Goal: Task Accomplishment & Management: Manage account settings

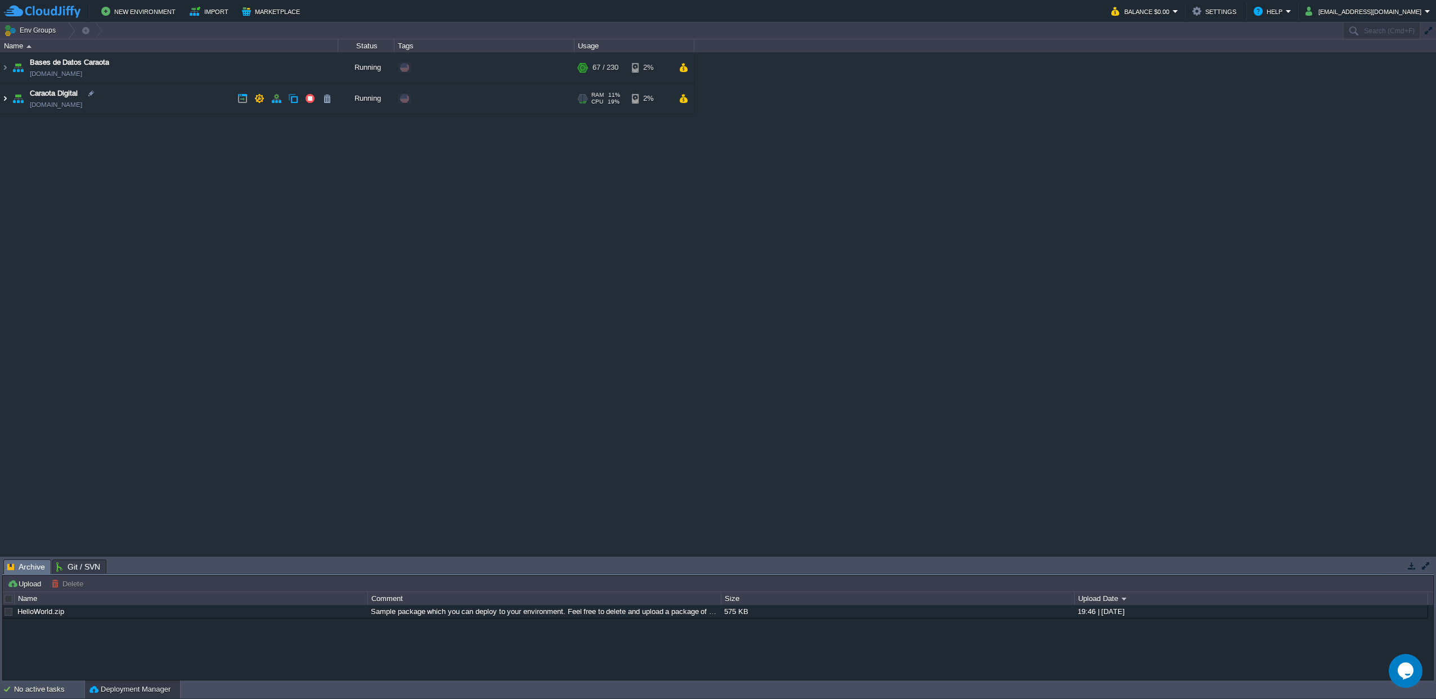
click at [4, 99] on img at bounding box center [5, 98] width 9 height 30
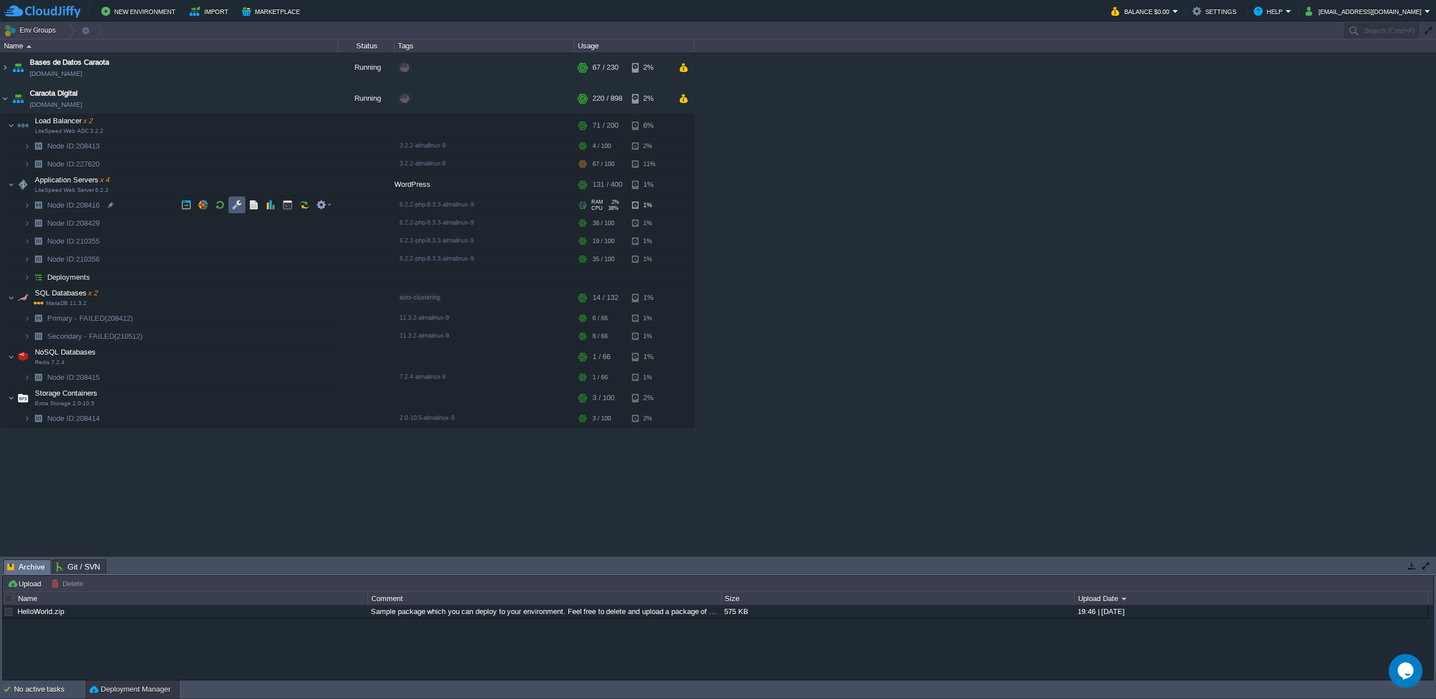
click at [232, 204] on button "button" at bounding box center [237, 205] width 10 height 10
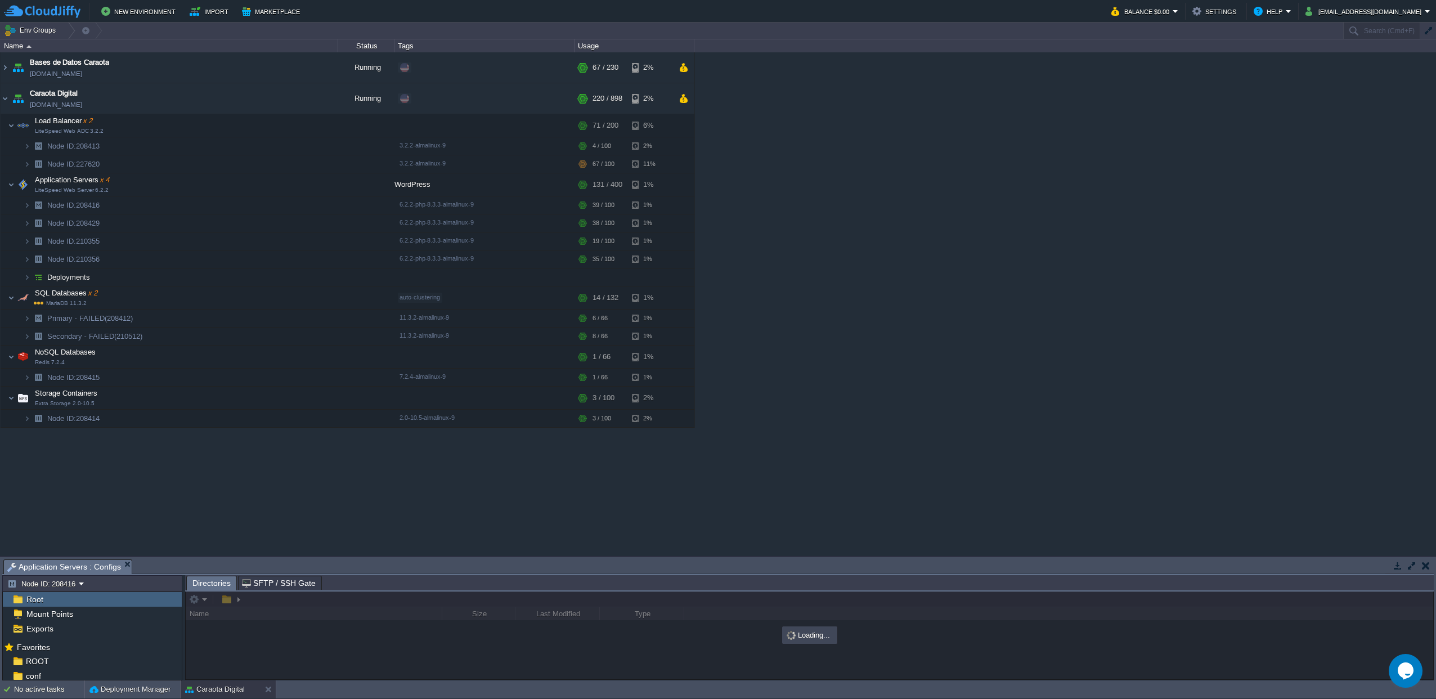
click at [1414, 567] on button "button" at bounding box center [1412, 566] width 10 height 10
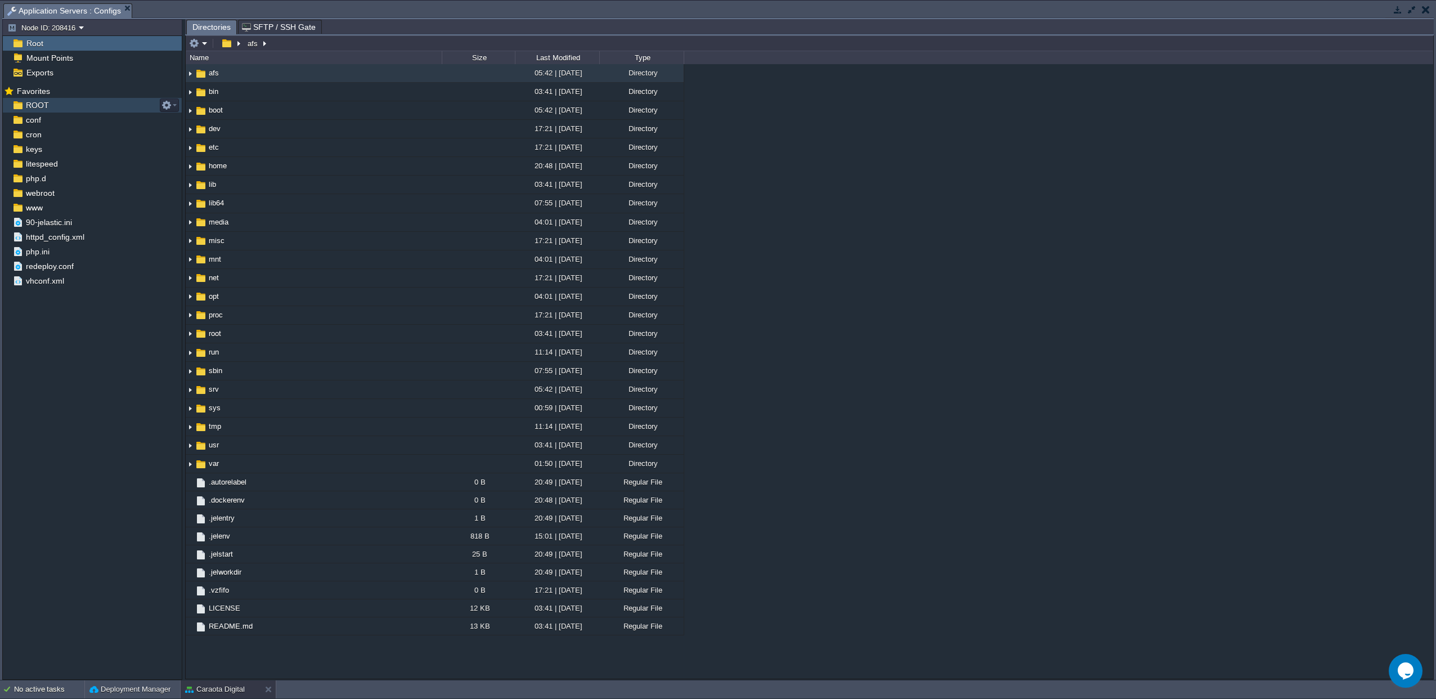
click at [39, 110] on span "ROOT" at bounding box center [37, 105] width 27 height 10
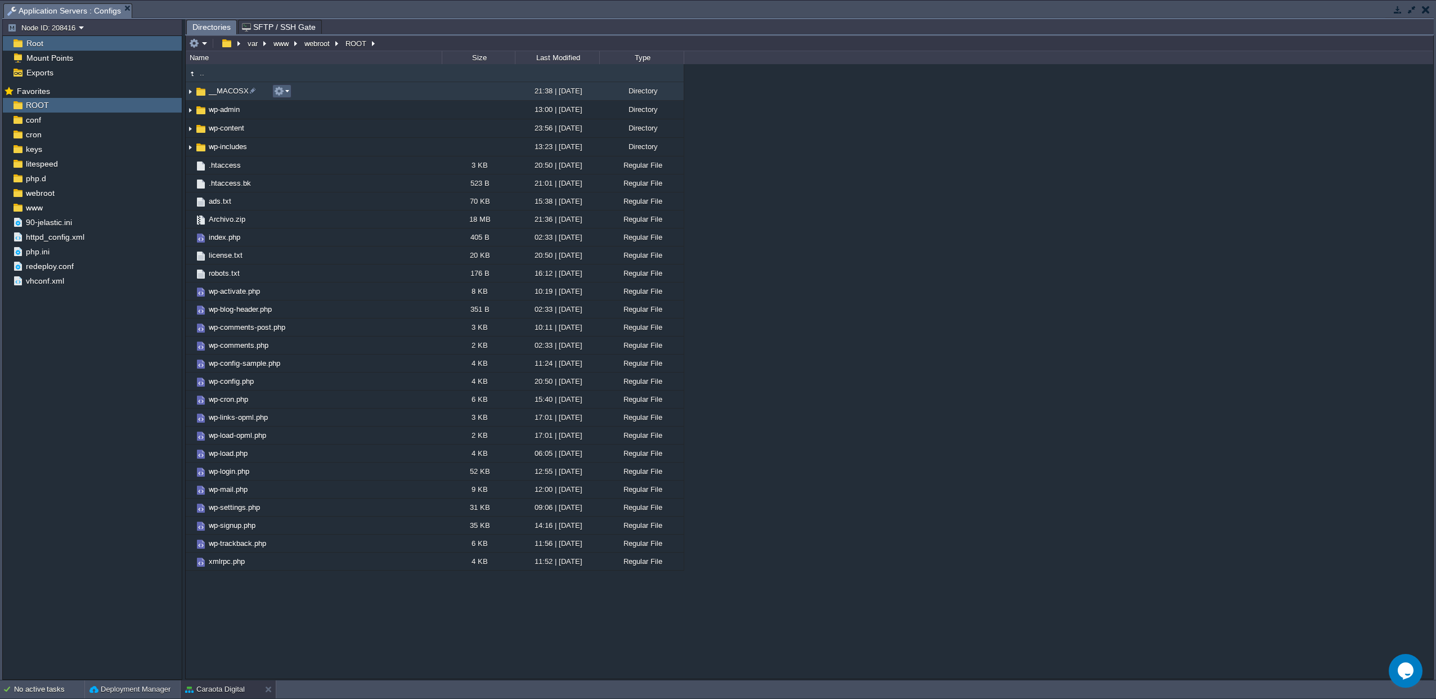
click at [283, 92] on button "button" at bounding box center [279, 91] width 10 height 10
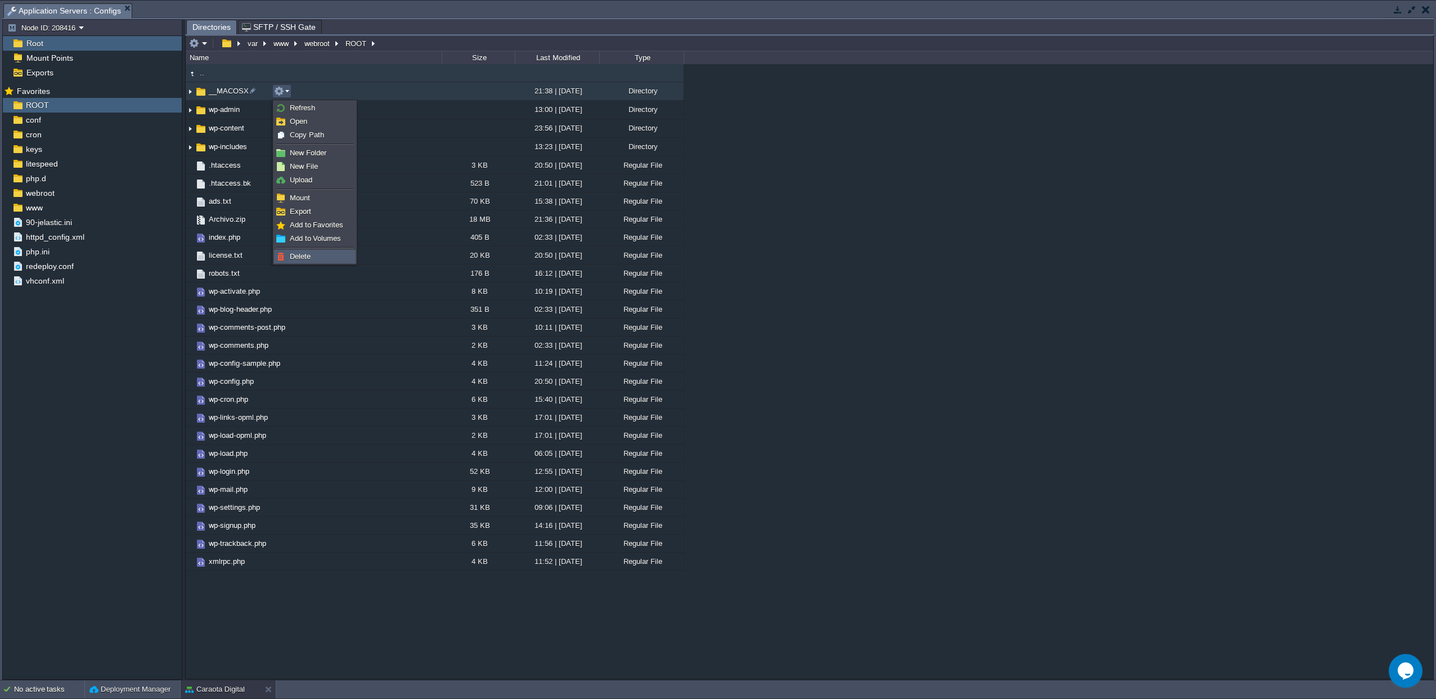
click at [297, 258] on span "Delete" at bounding box center [300, 256] width 21 height 8
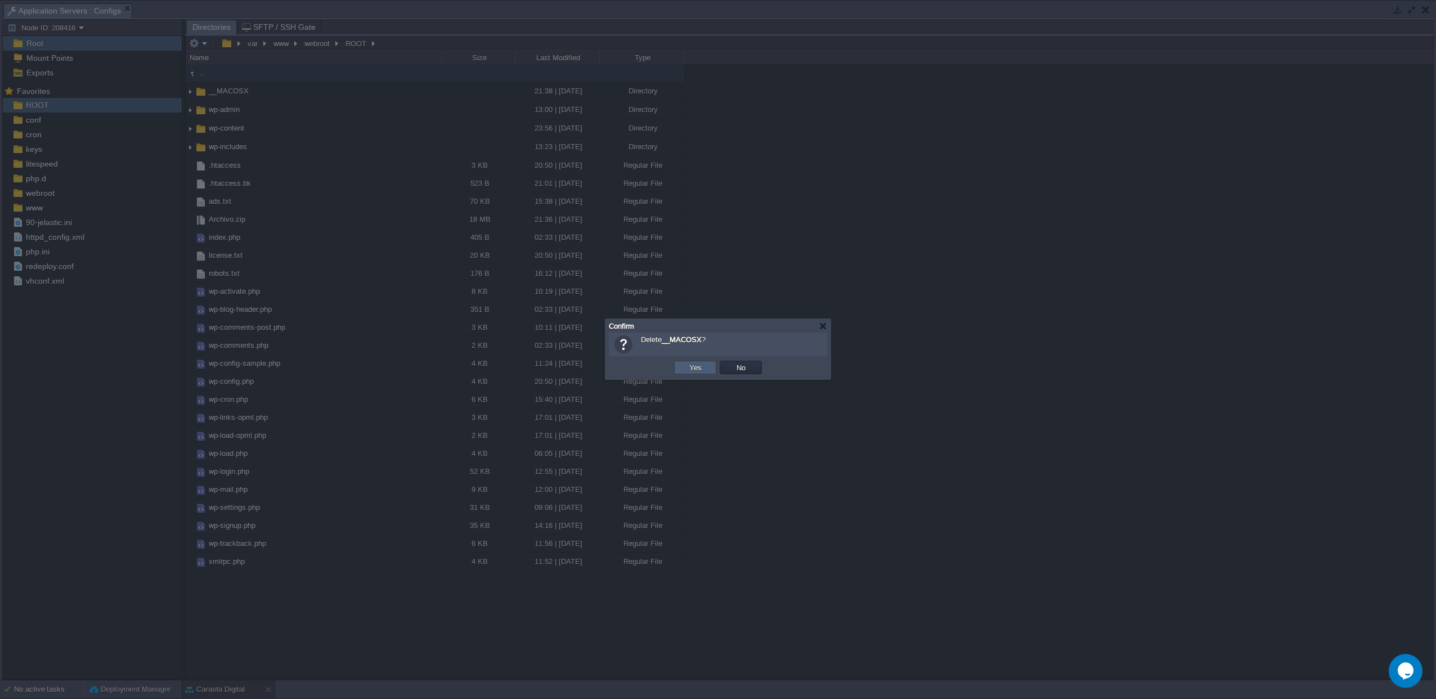
click at [697, 371] on button "Yes" at bounding box center [695, 367] width 19 height 10
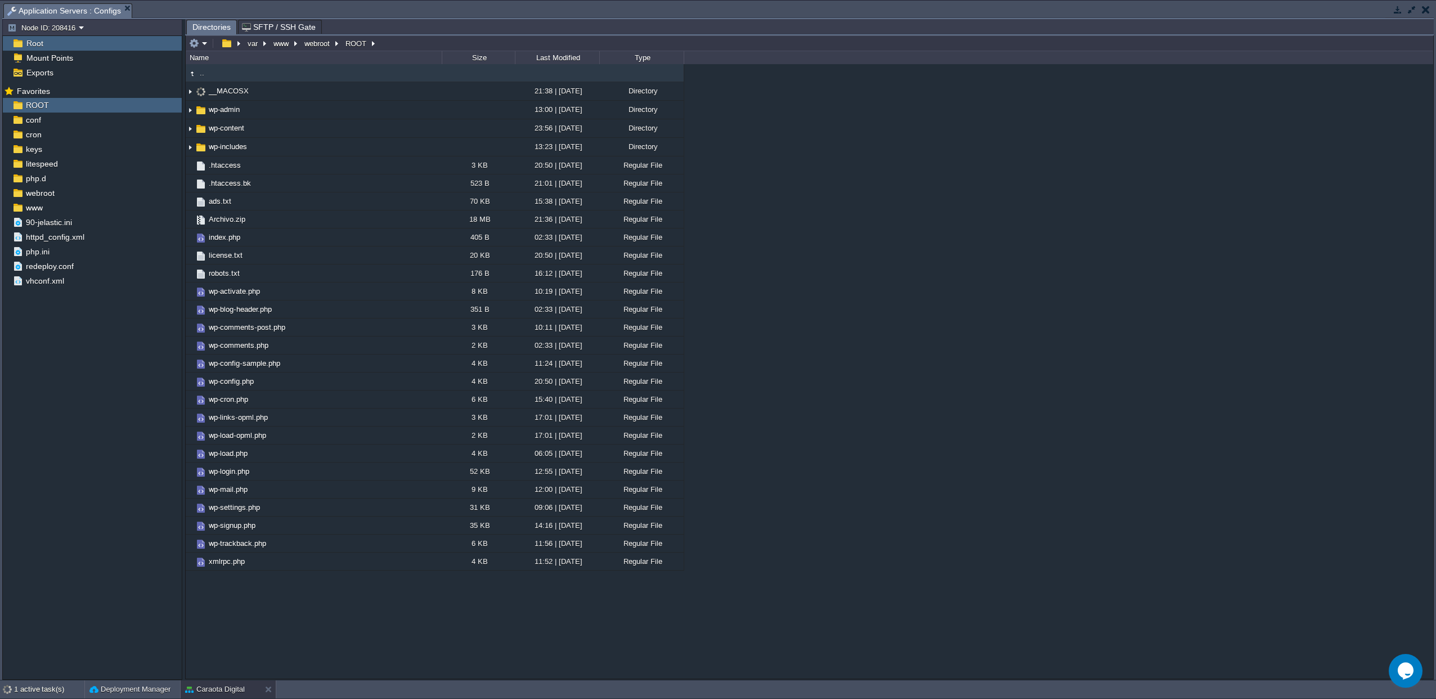
click at [1395, 10] on button "button" at bounding box center [1398, 10] width 10 height 10
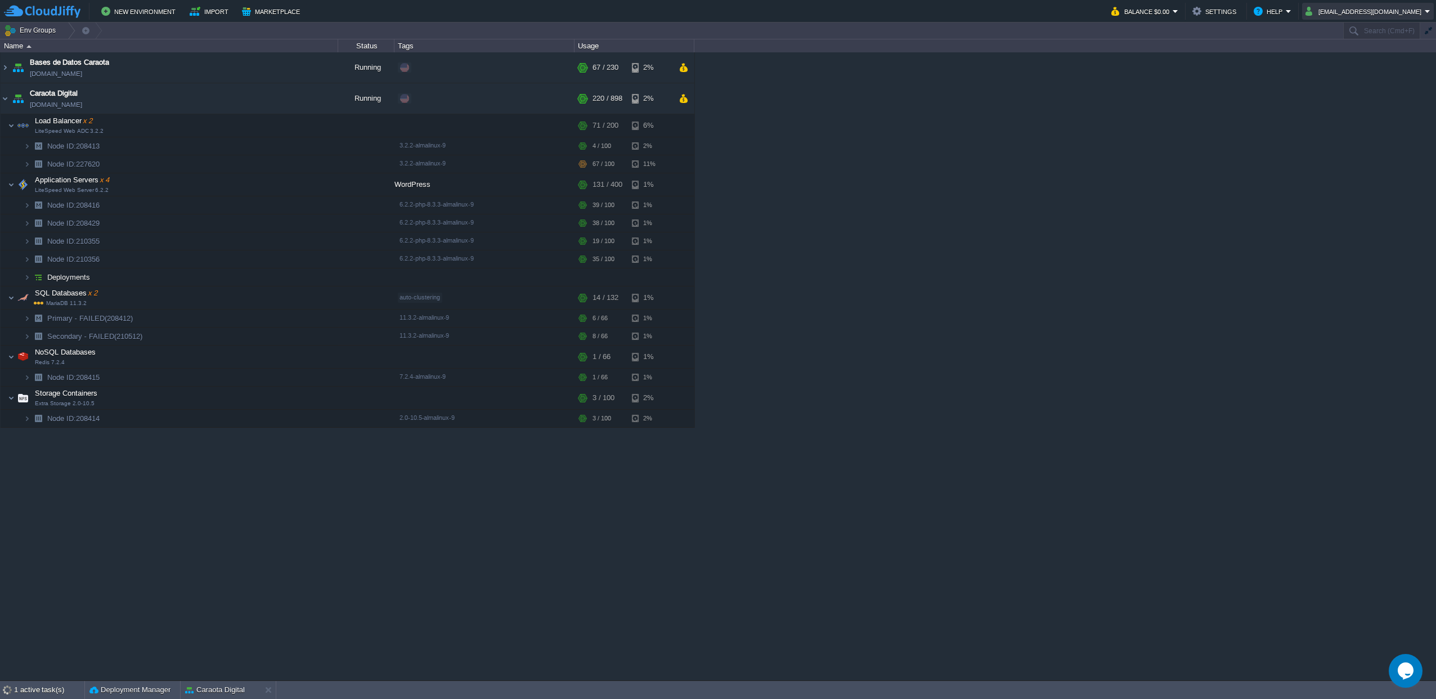
click at [1395, 10] on button "[EMAIL_ADDRESS][DOMAIN_NAME]" at bounding box center [1365, 12] width 119 height 14
click at [216, 169] on td at bounding box center [220, 163] width 17 height 17
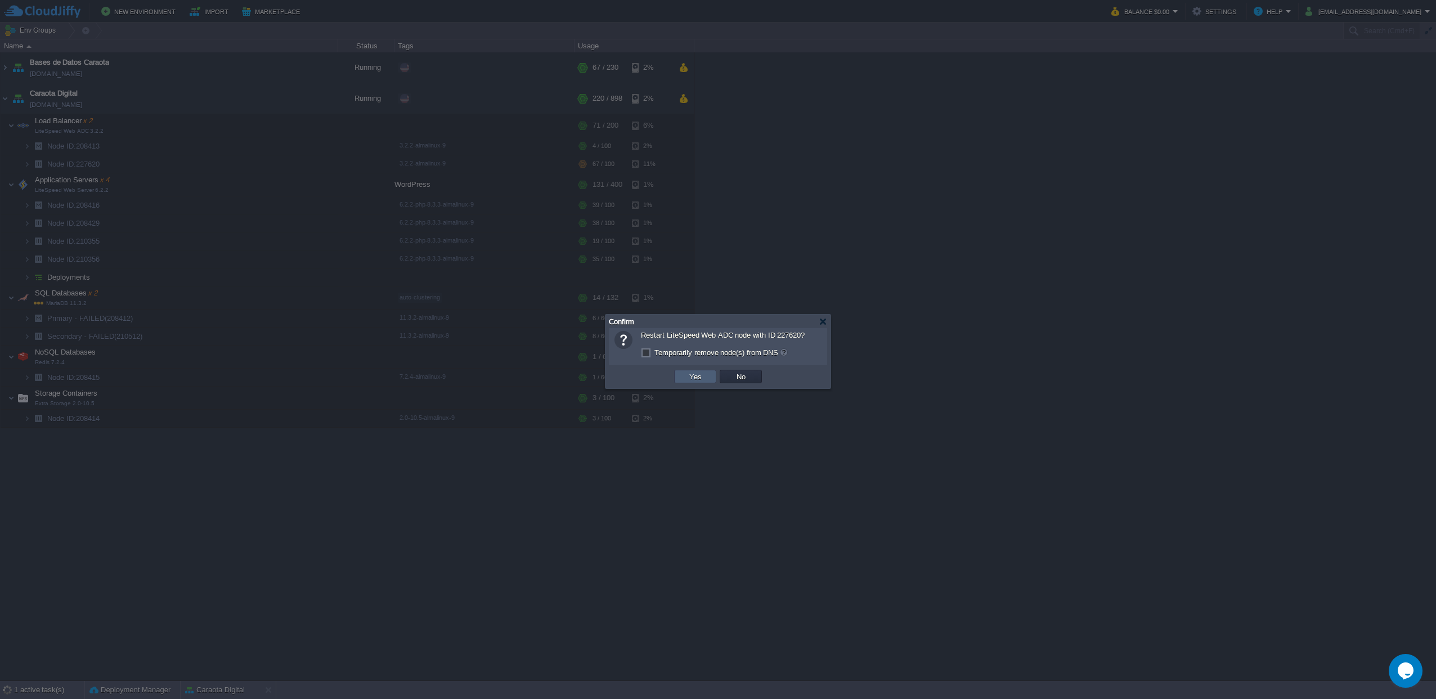
click at [691, 378] on button "Yes" at bounding box center [695, 376] width 19 height 10
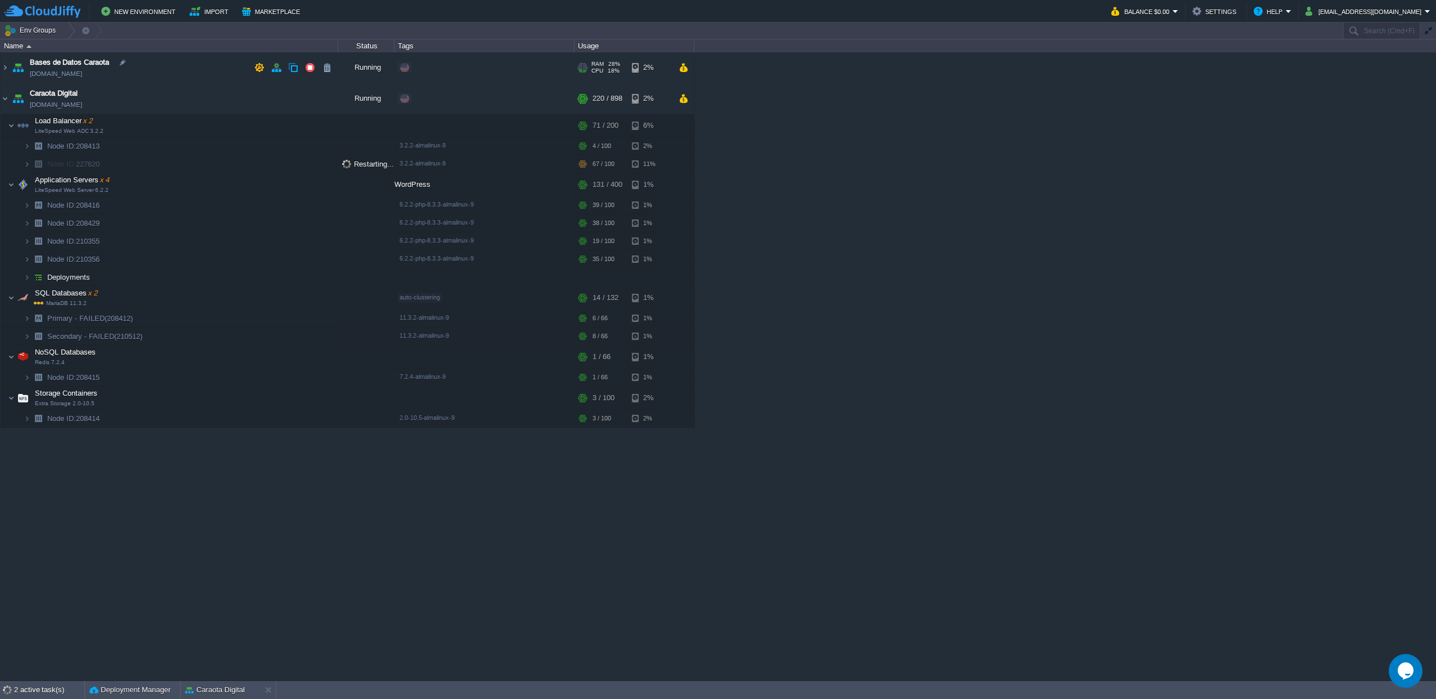
click at [10, 66] on img at bounding box center [18, 67] width 16 height 30
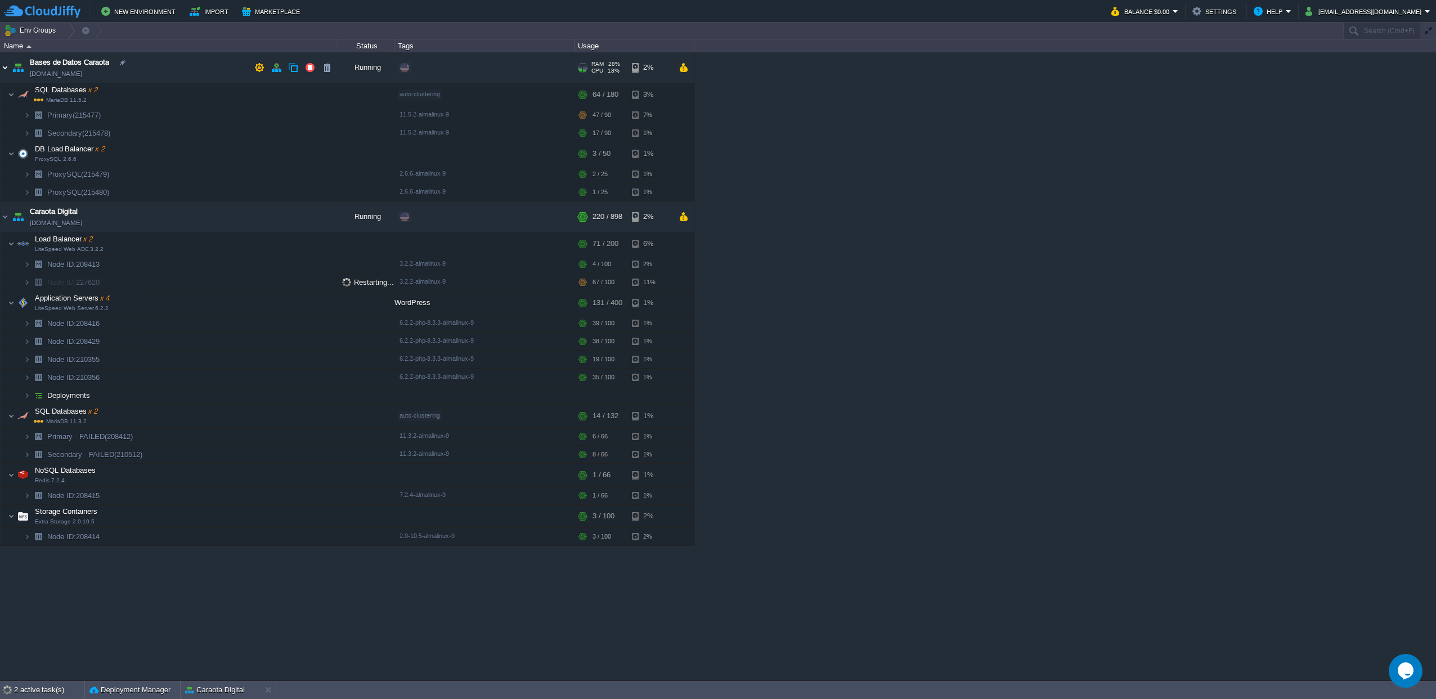
click at [8, 66] on img at bounding box center [5, 67] width 9 height 30
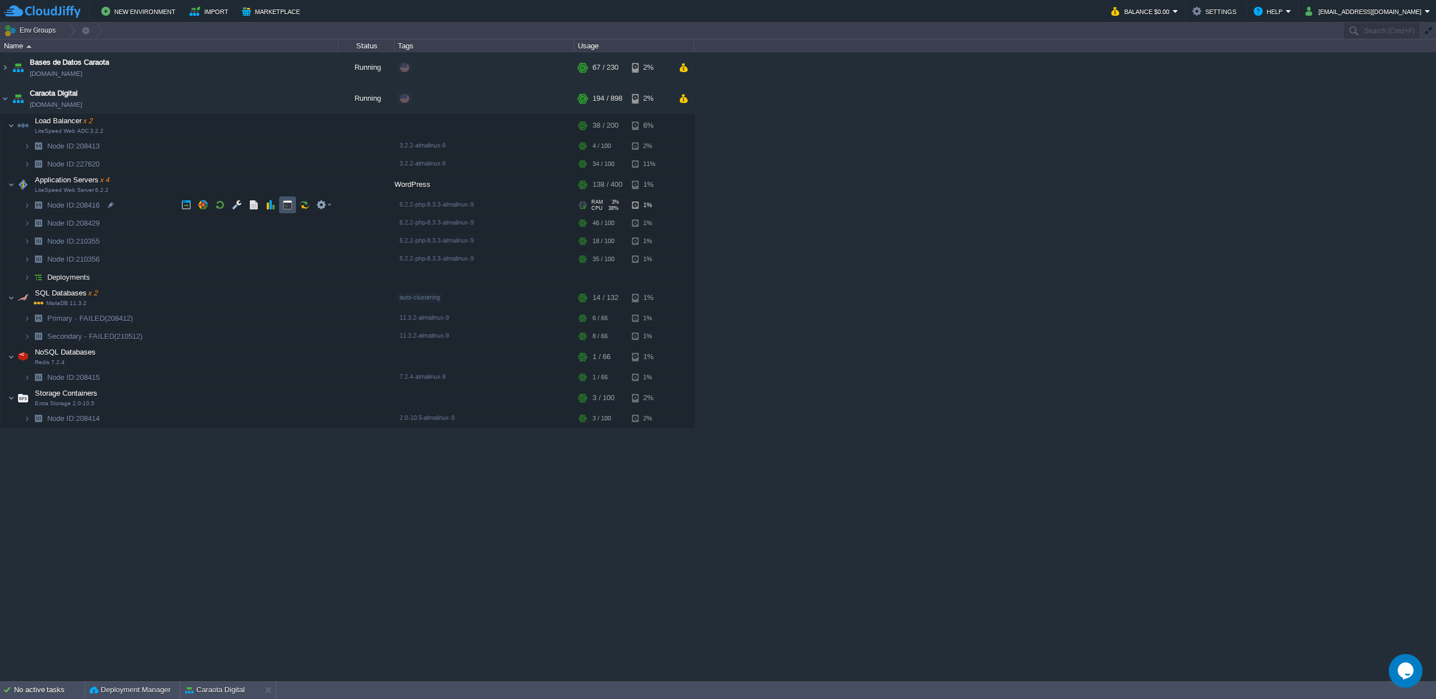
click at [283, 208] on button "button" at bounding box center [288, 205] width 10 height 10
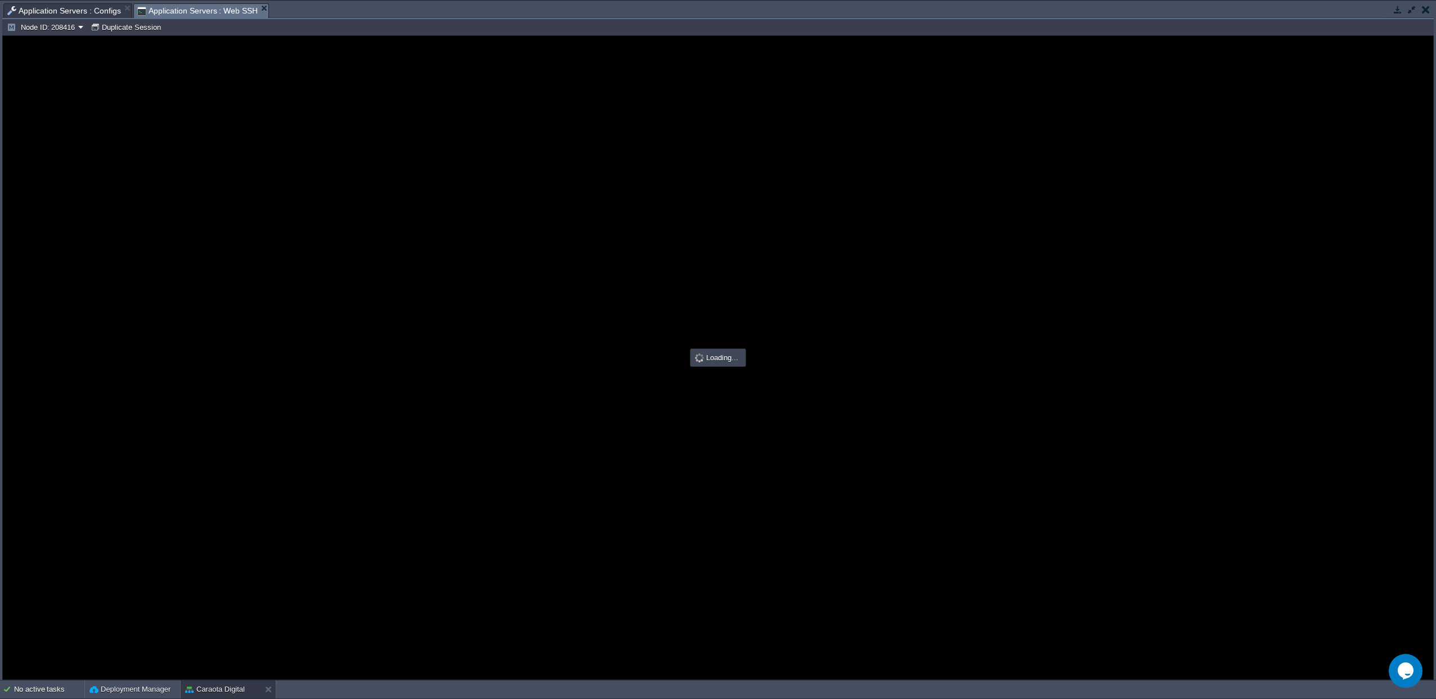
click at [56, 10] on span "Application Servers : Configs" at bounding box center [64, 11] width 114 height 14
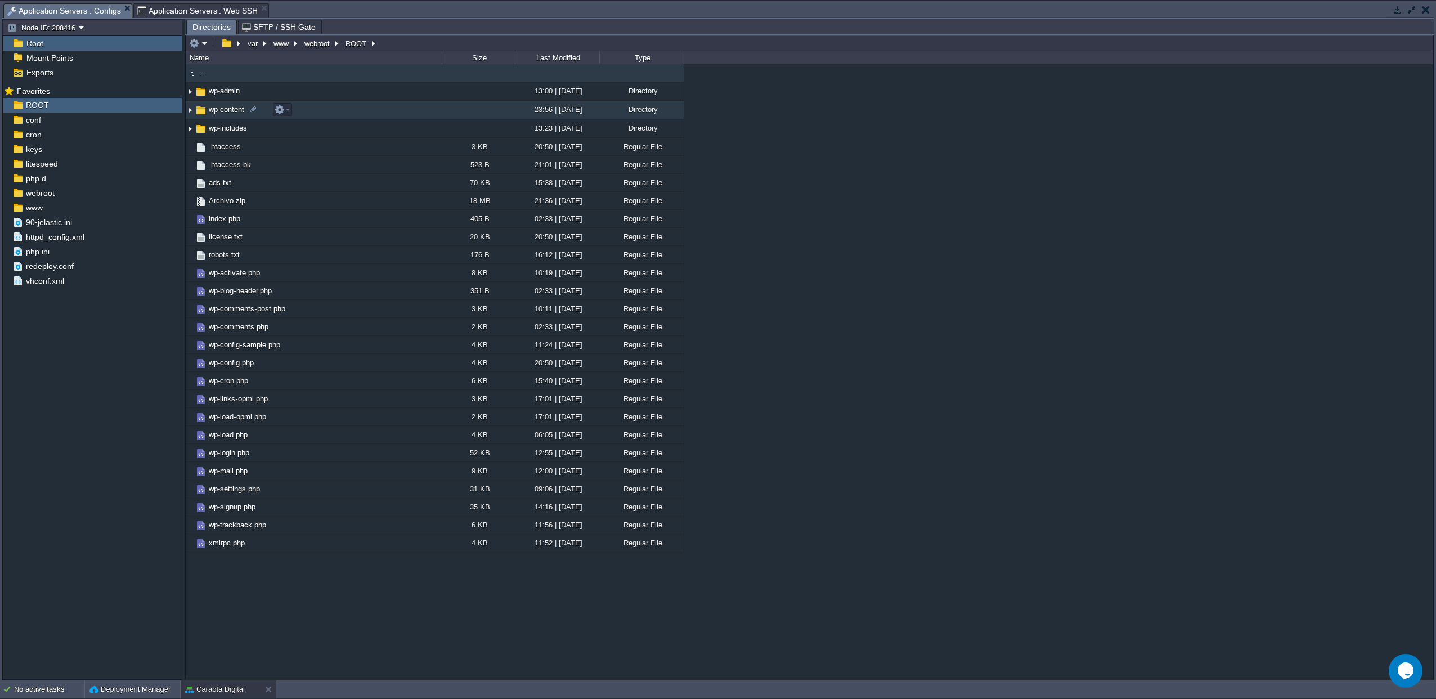
click at [207, 113] on span "wp-content" at bounding box center [226, 110] width 39 height 10
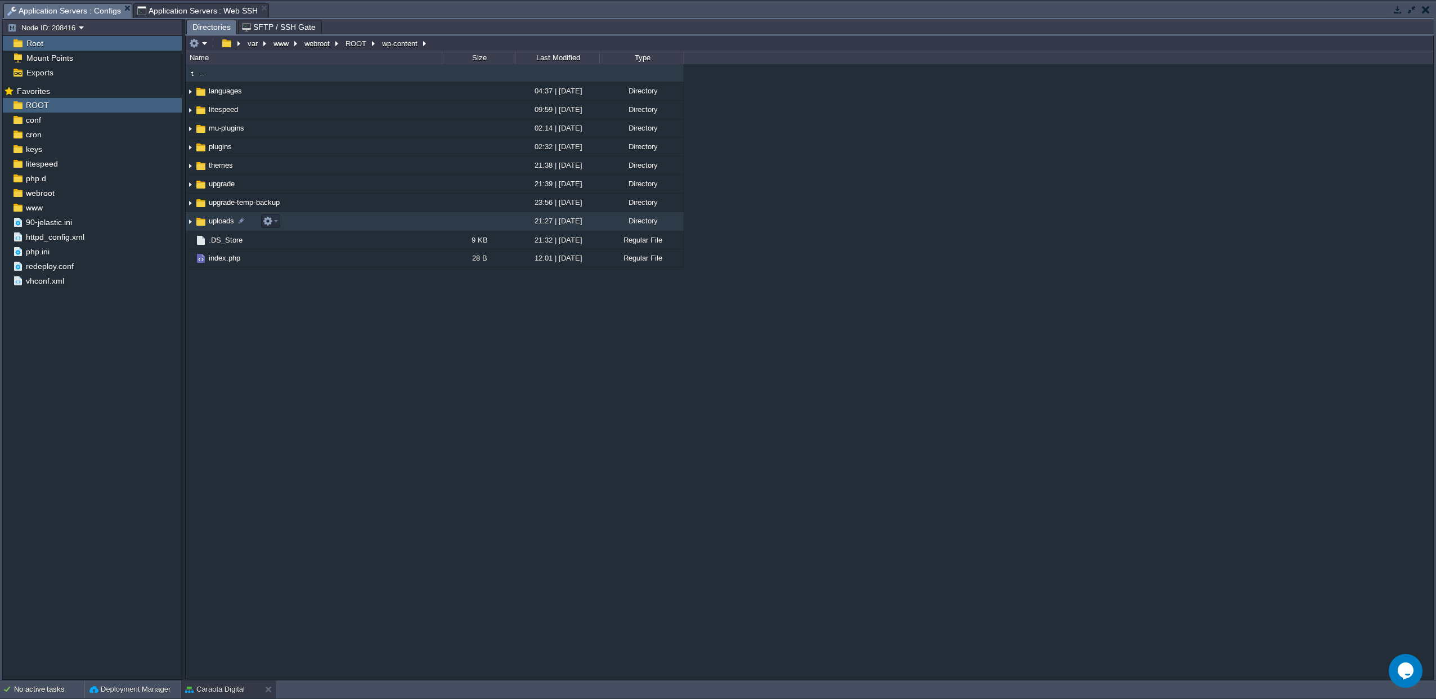
click at [222, 222] on span "uploads" at bounding box center [221, 221] width 29 height 10
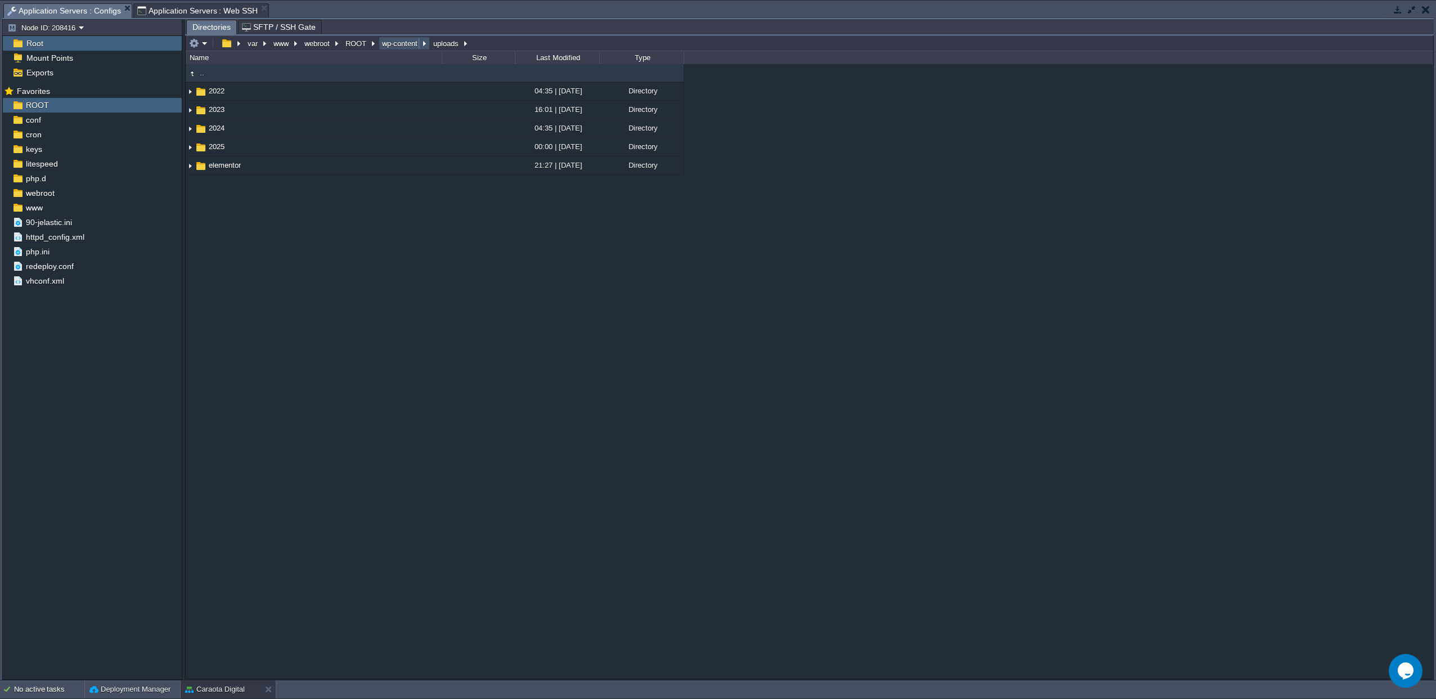
click at [399, 48] on button "wp-content" at bounding box center [400, 43] width 40 height 10
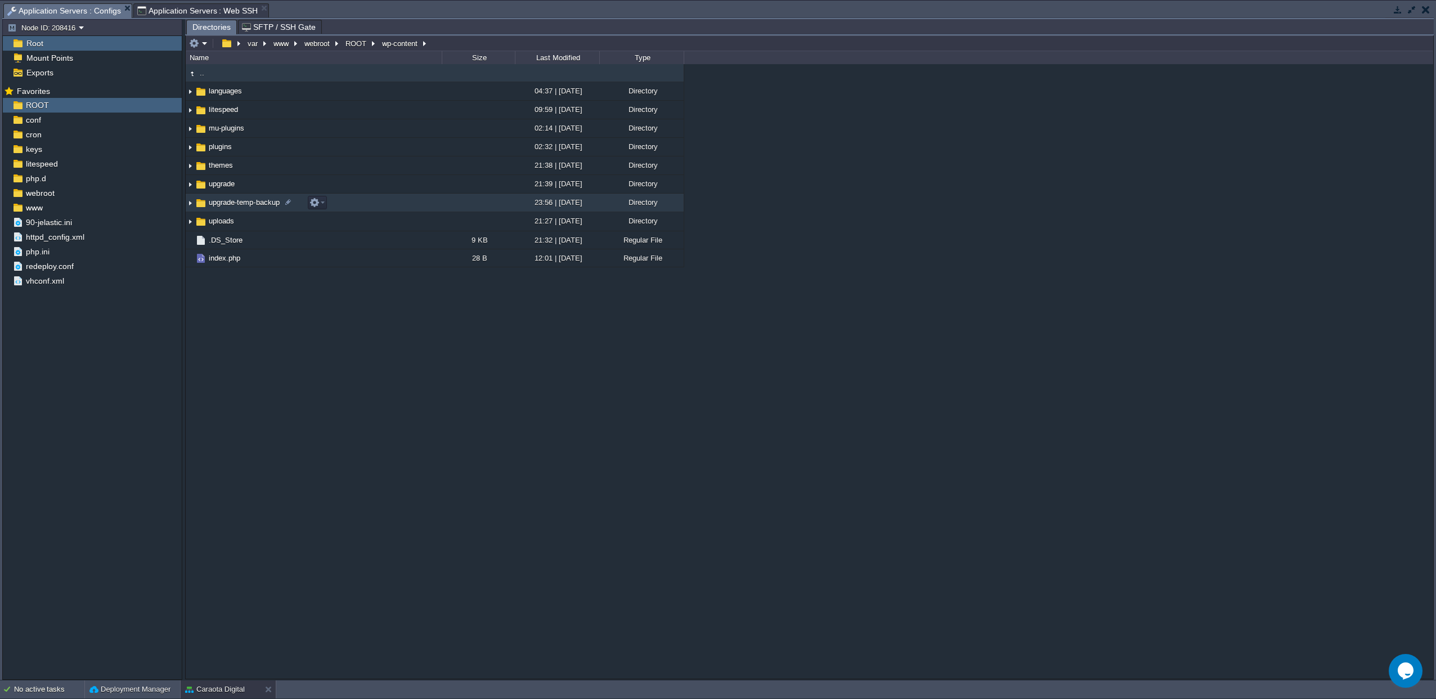
click at [237, 204] on span "upgrade-temp-backup" at bounding box center [244, 203] width 74 height 10
click at [243, 204] on span "upgrade-temp-backup" at bounding box center [244, 203] width 74 height 10
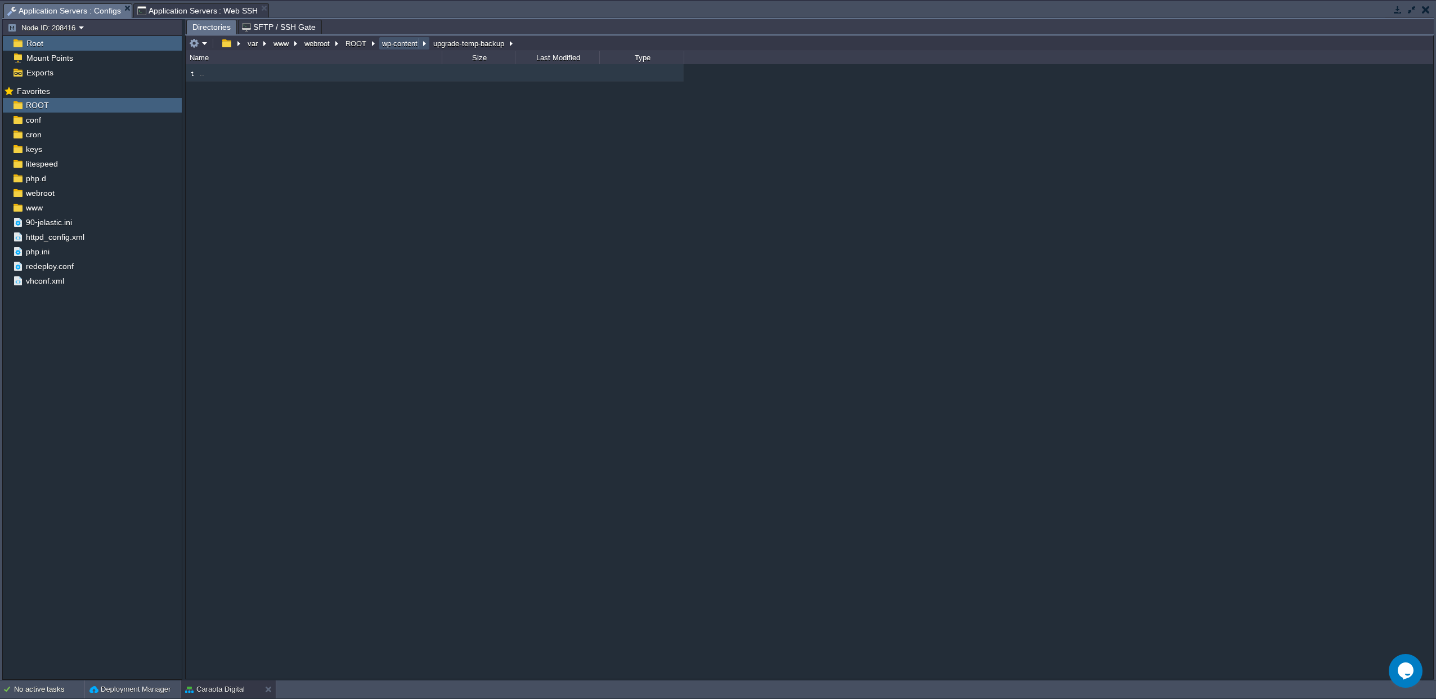
click at [393, 46] on button "wp-content" at bounding box center [400, 43] width 40 height 10
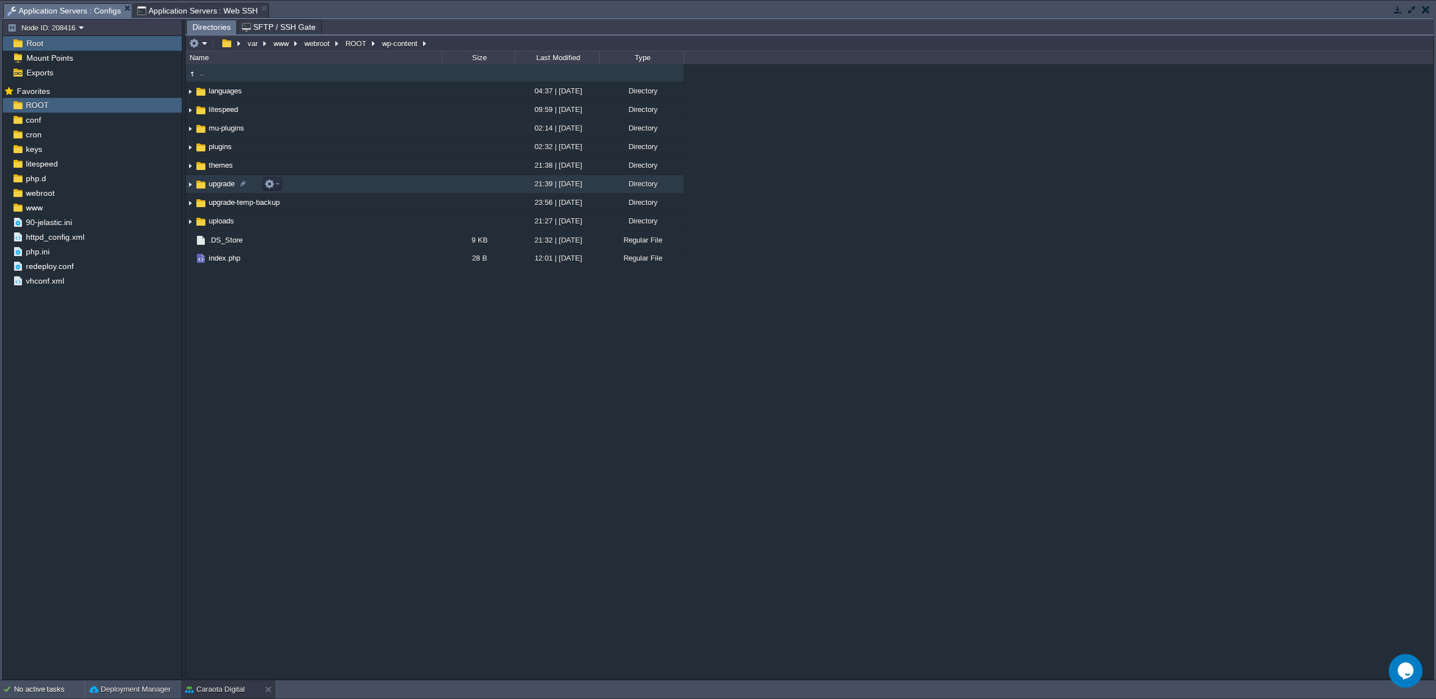
click at [219, 188] on span "upgrade" at bounding box center [221, 184] width 29 height 10
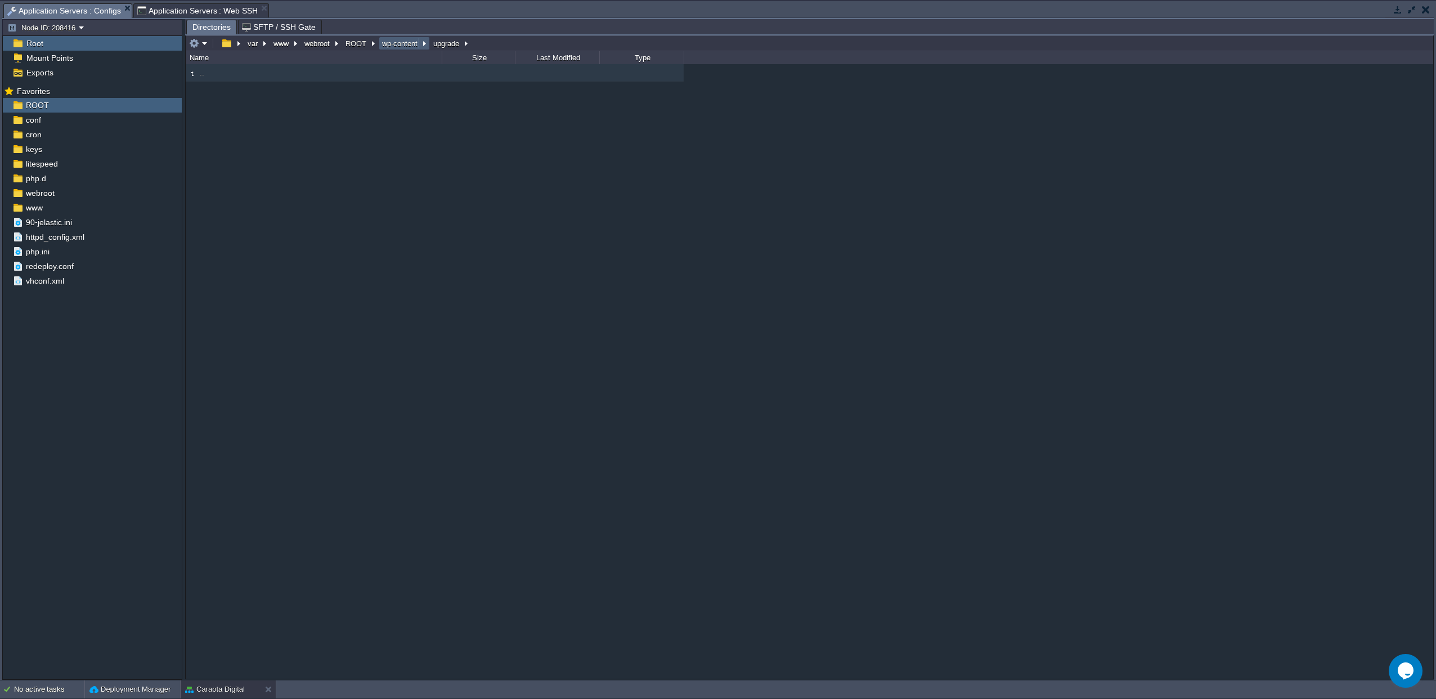
click at [396, 47] on button "wp-content" at bounding box center [400, 43] width 40 height 10
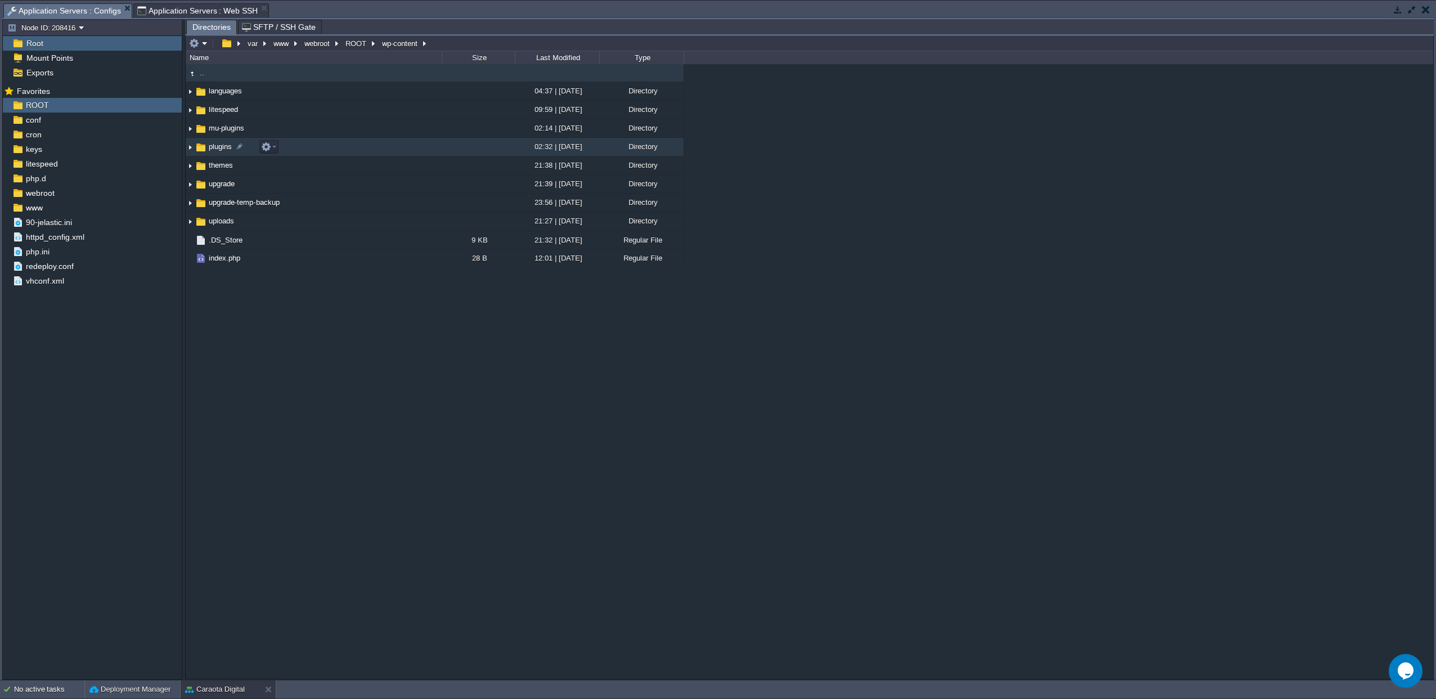
click at [211, 147] on span "plugins" at bounding box center [220, 147] width 26 height 10
click at [214, 151] on span "plugins" at bounding box center [220, 147] width 26 height 10
click at [206, 154] on img at bounding box center [201, 147] width 12 height 12
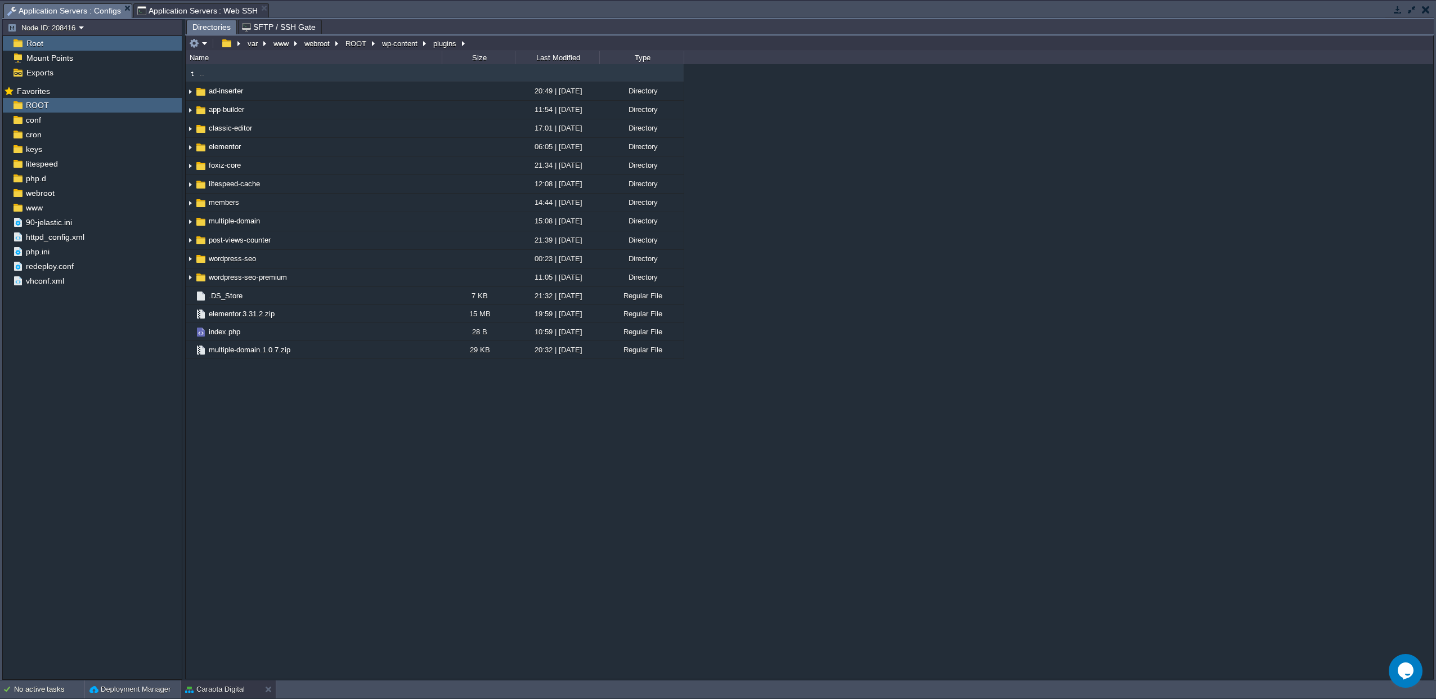
click at [1393, 10] on button "button" at bounding box center [1398, 10] width 10 height 10
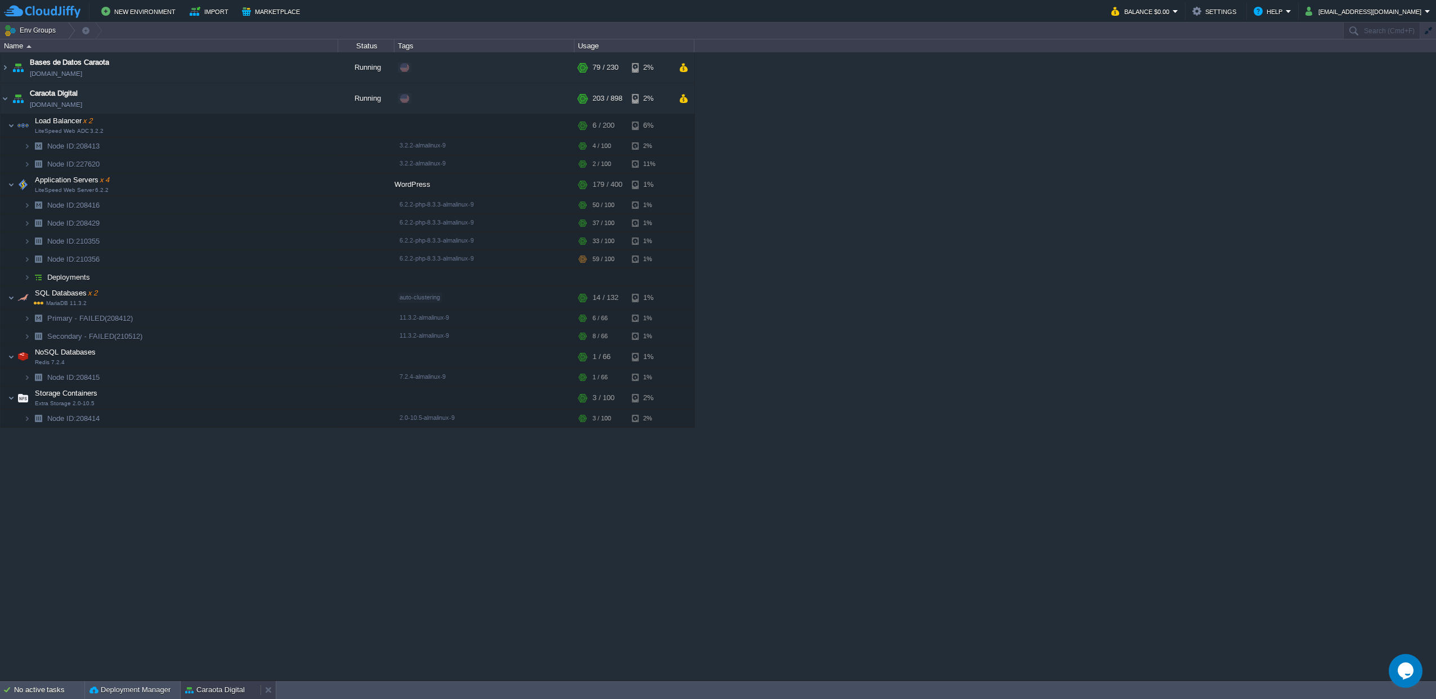
click at [214, 689] on button "Caraota Digital" at bounding box center [215, 689] width 60 height 11
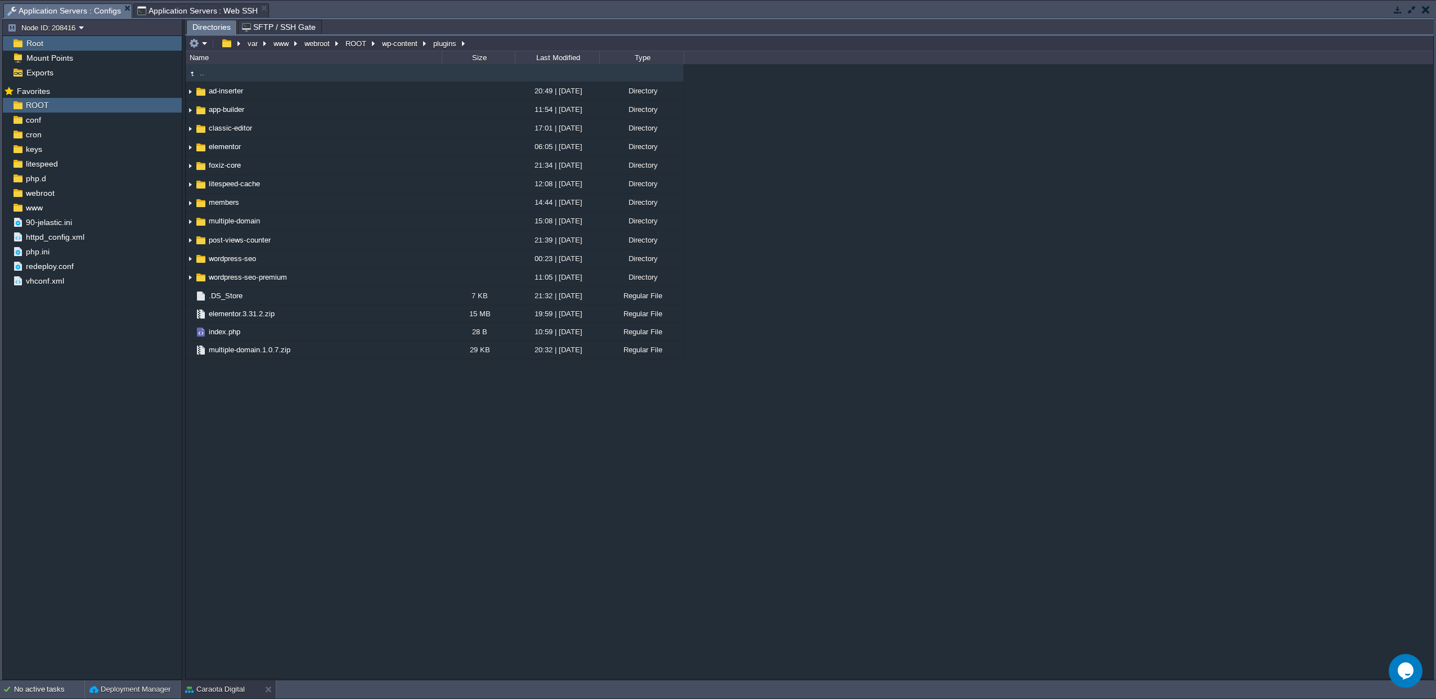
click at [207, 10] on span "Application Servers : Web SSH" at bounding box center [197, 11] width 121 height 14
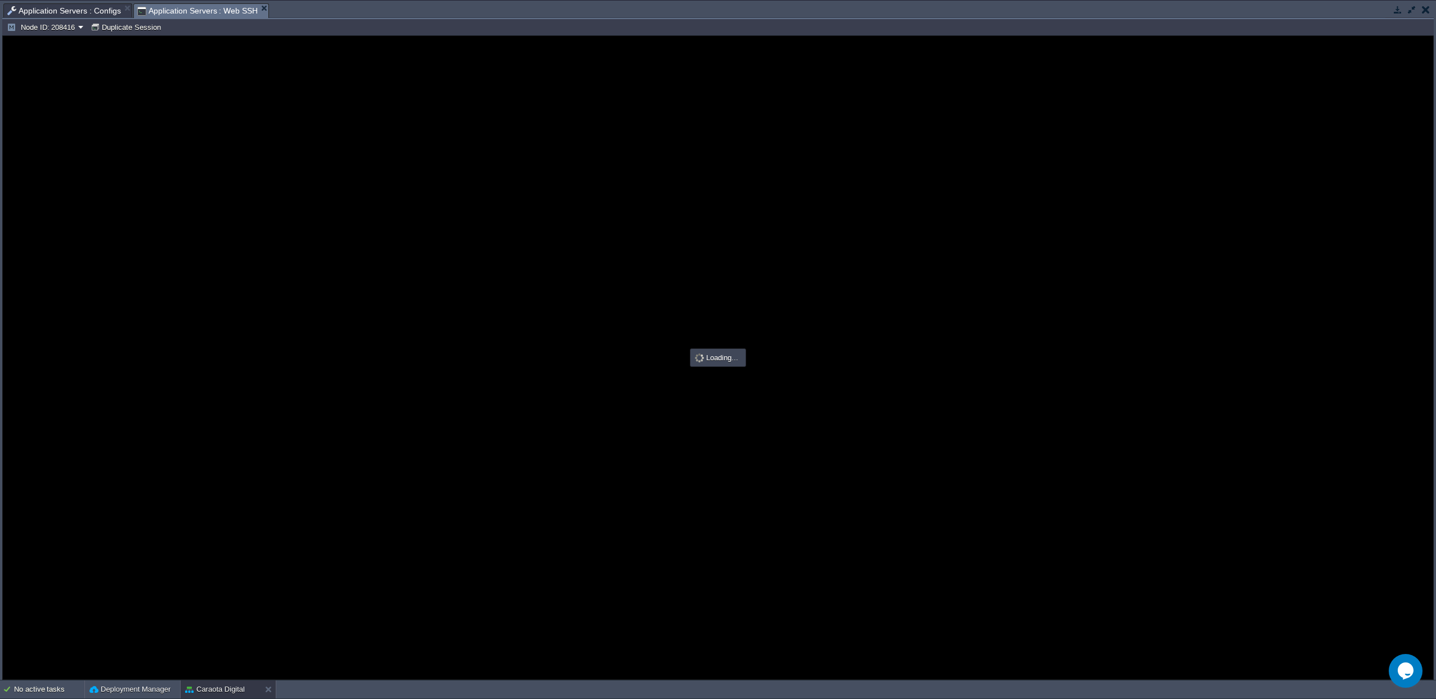
type input "#000000"
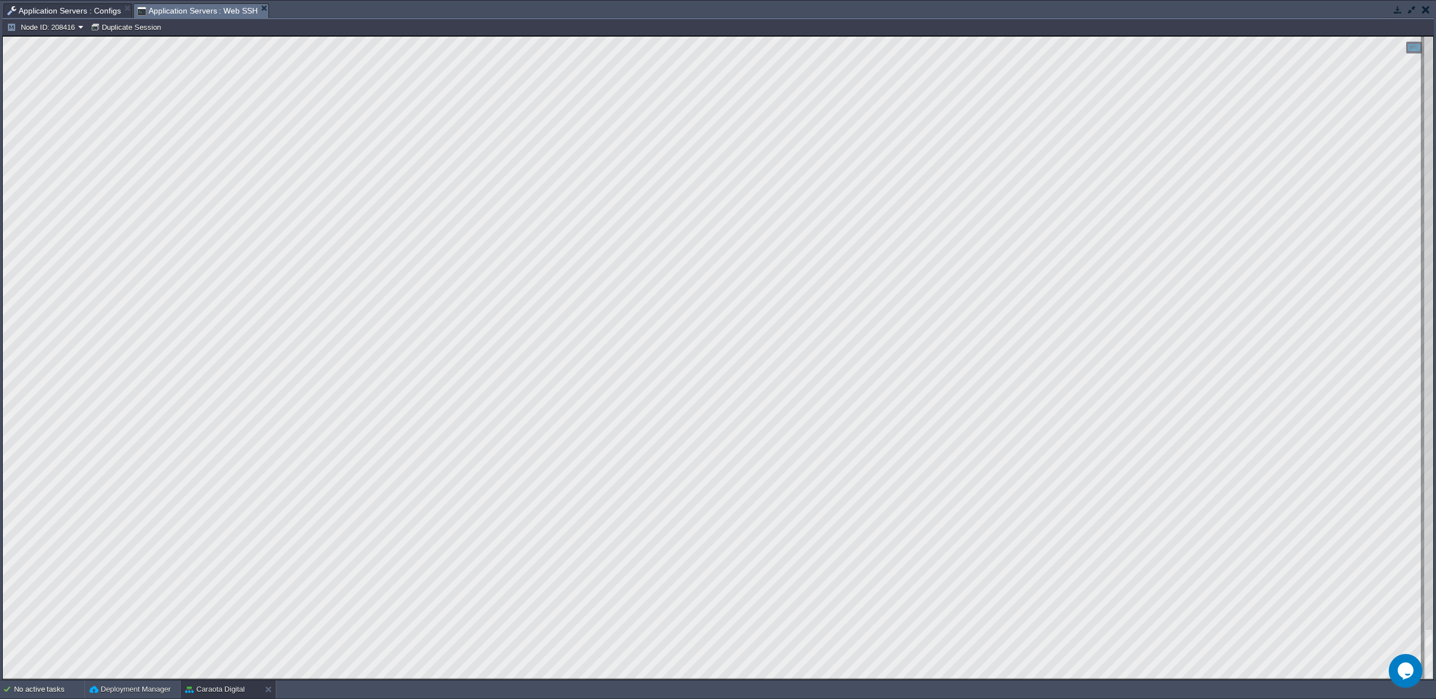
click at [1427, 7] on button "button" at bounding box center [1426, 10] width 8 height 10
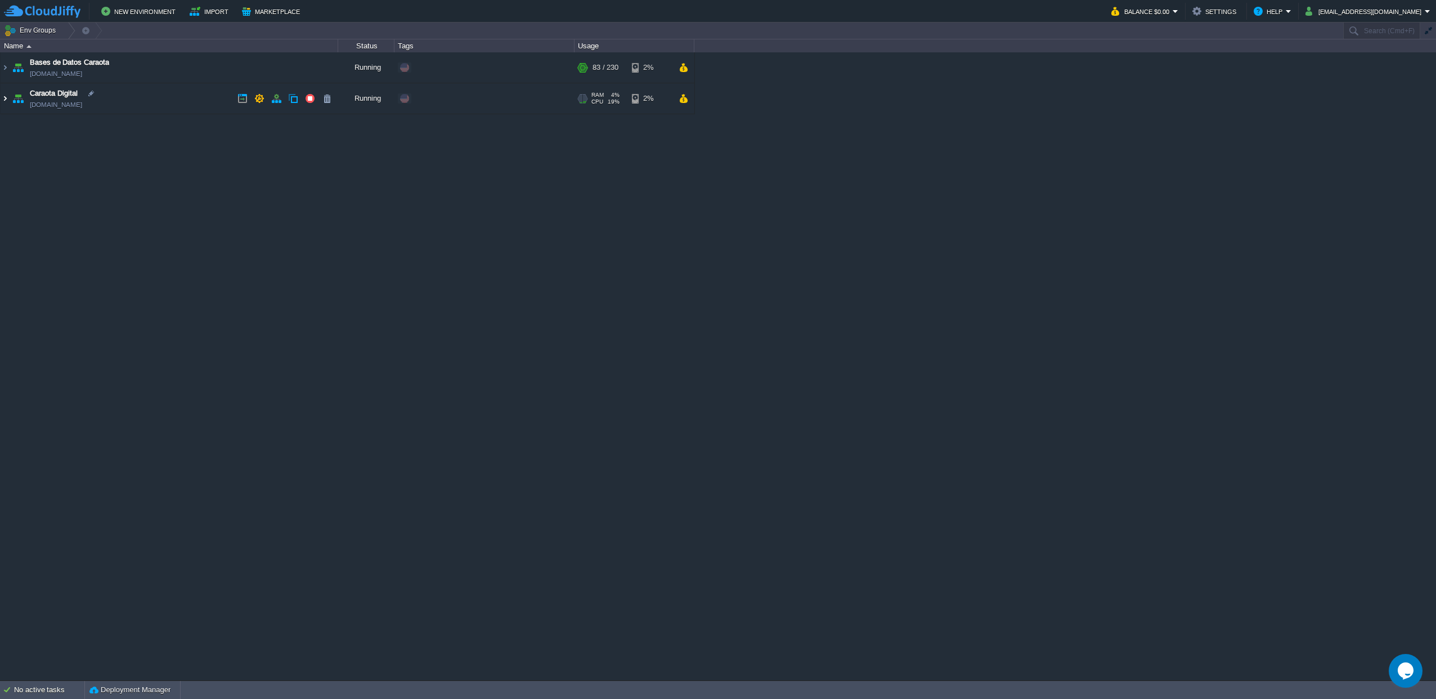
click at [5, 93] on img at bounding box center [5, 98] width 9 height 30
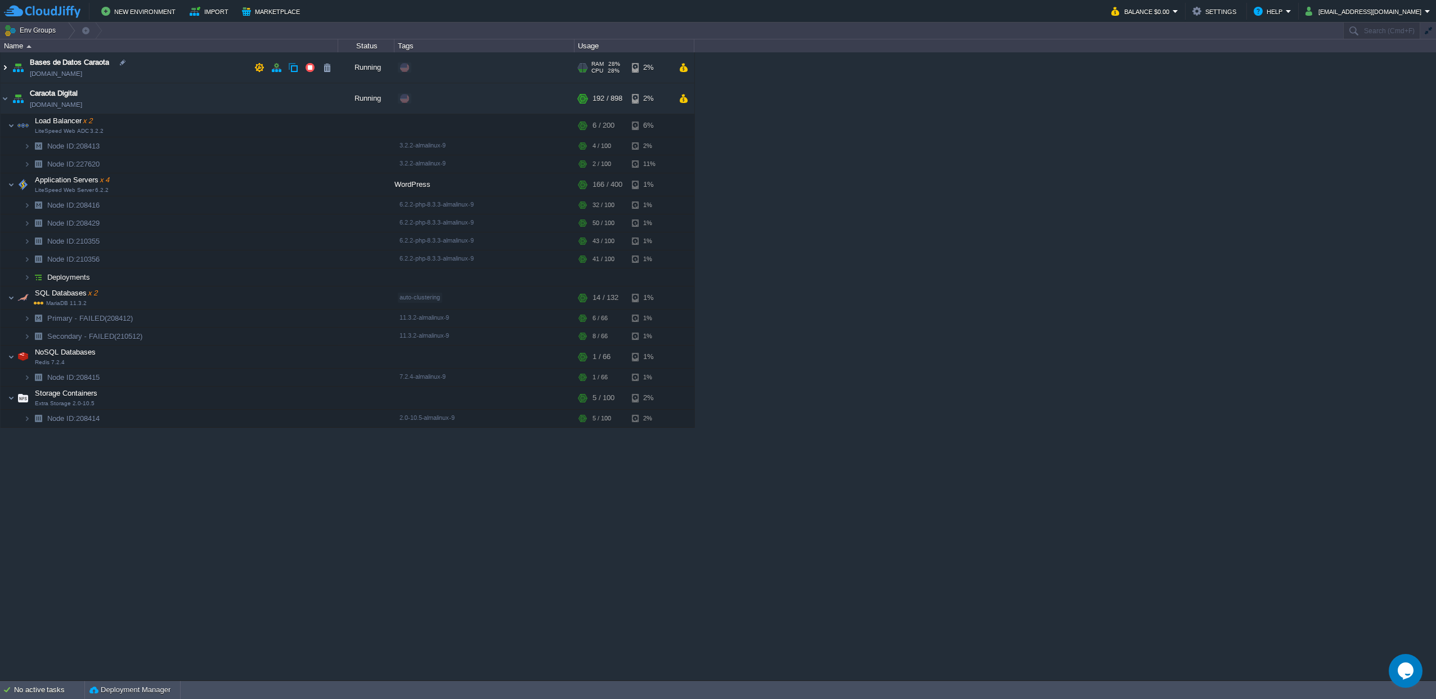
click at [3, 74] on img at bounding box center [5, 67] width 9 height 30
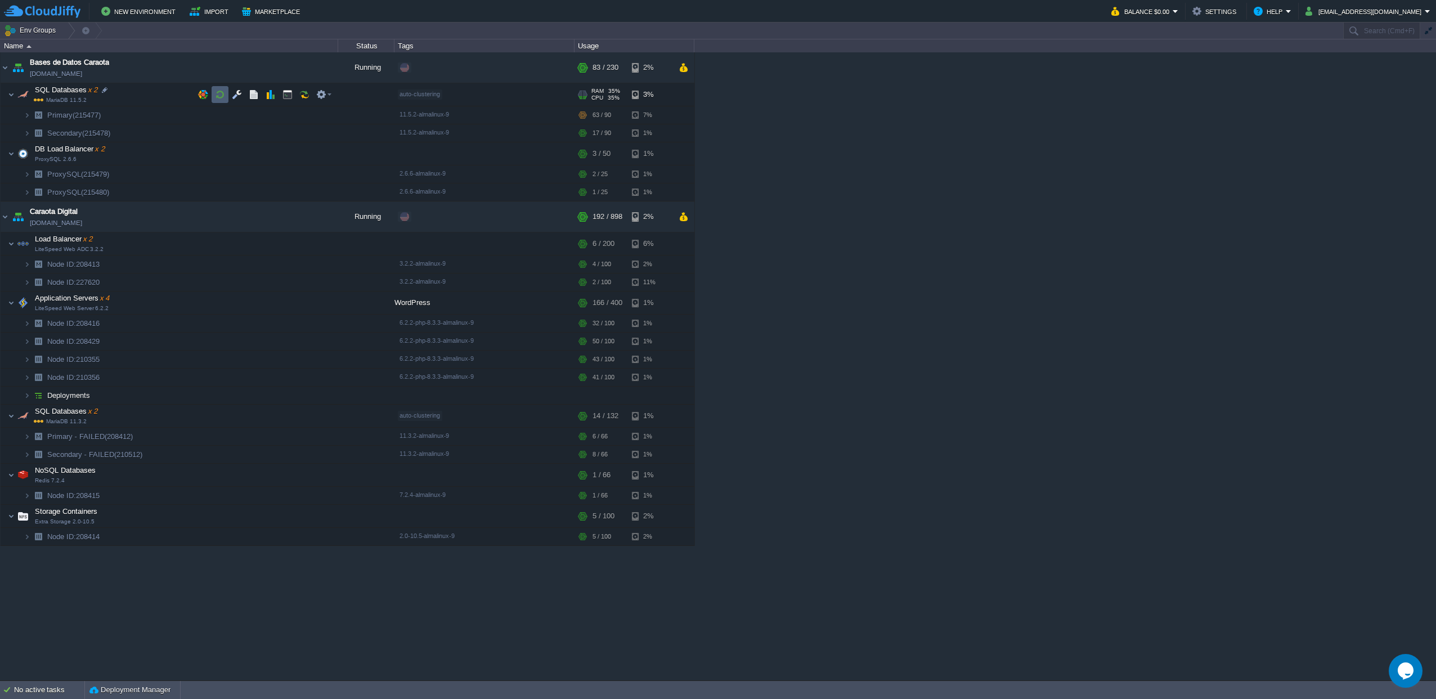
click at [226, 94] on td at bounding box center [220, 94] width 17 height 17
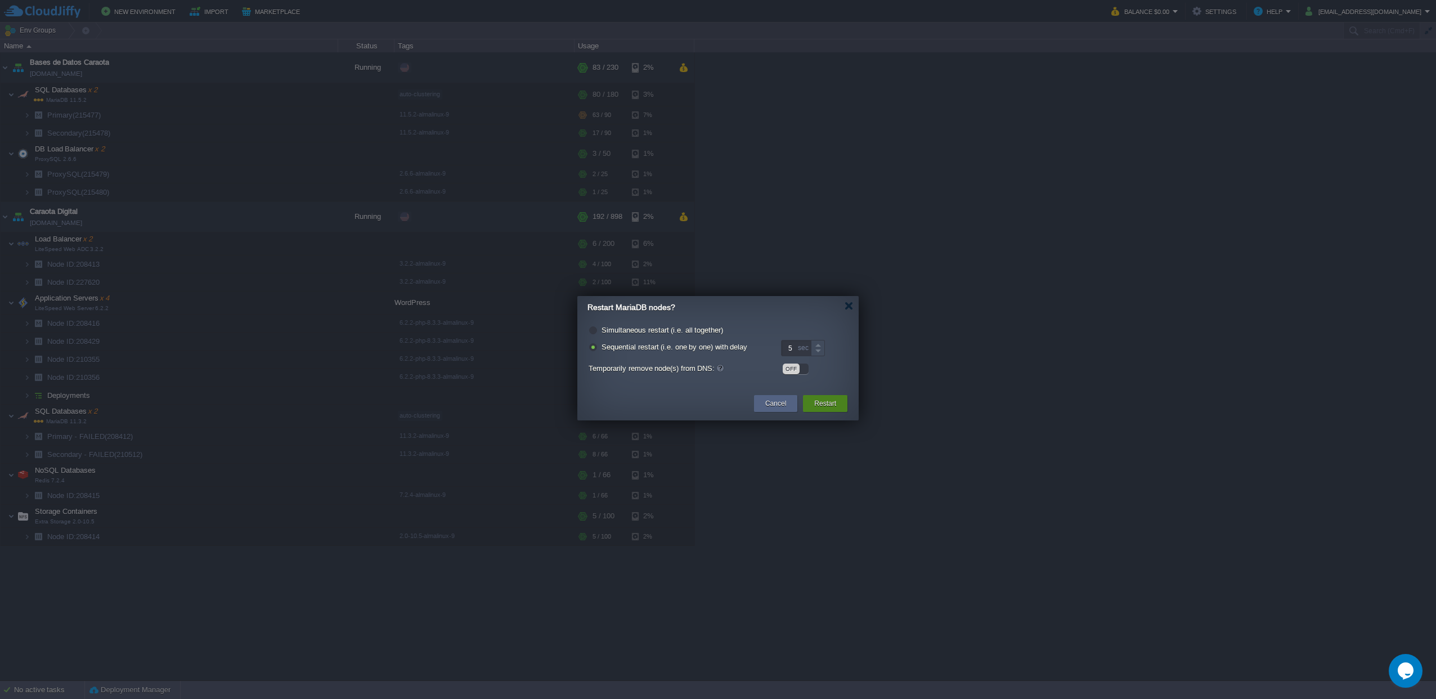
click at [830, 405] on button "Restart" at bounding box center [825, 403] width 22 height 11
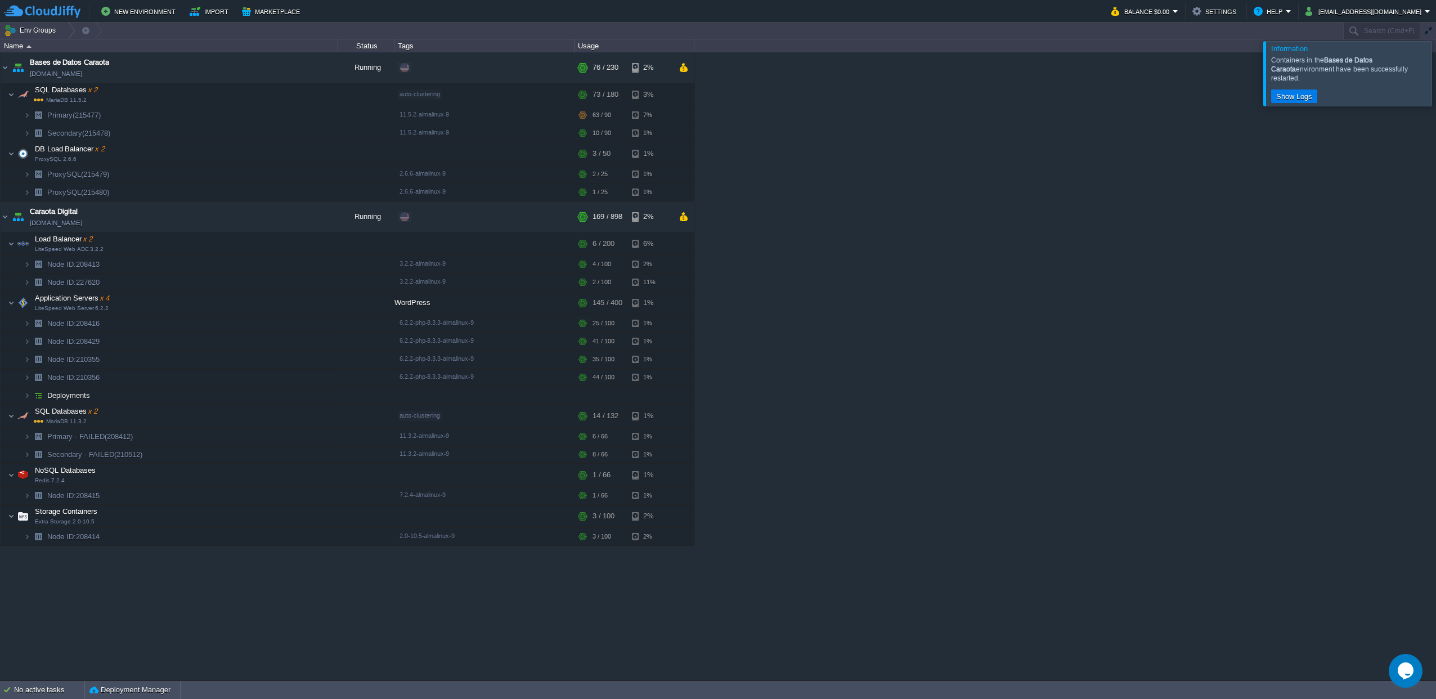
click at [1436, 77] on div at bounding box center [1450, 73] width 0 height 64
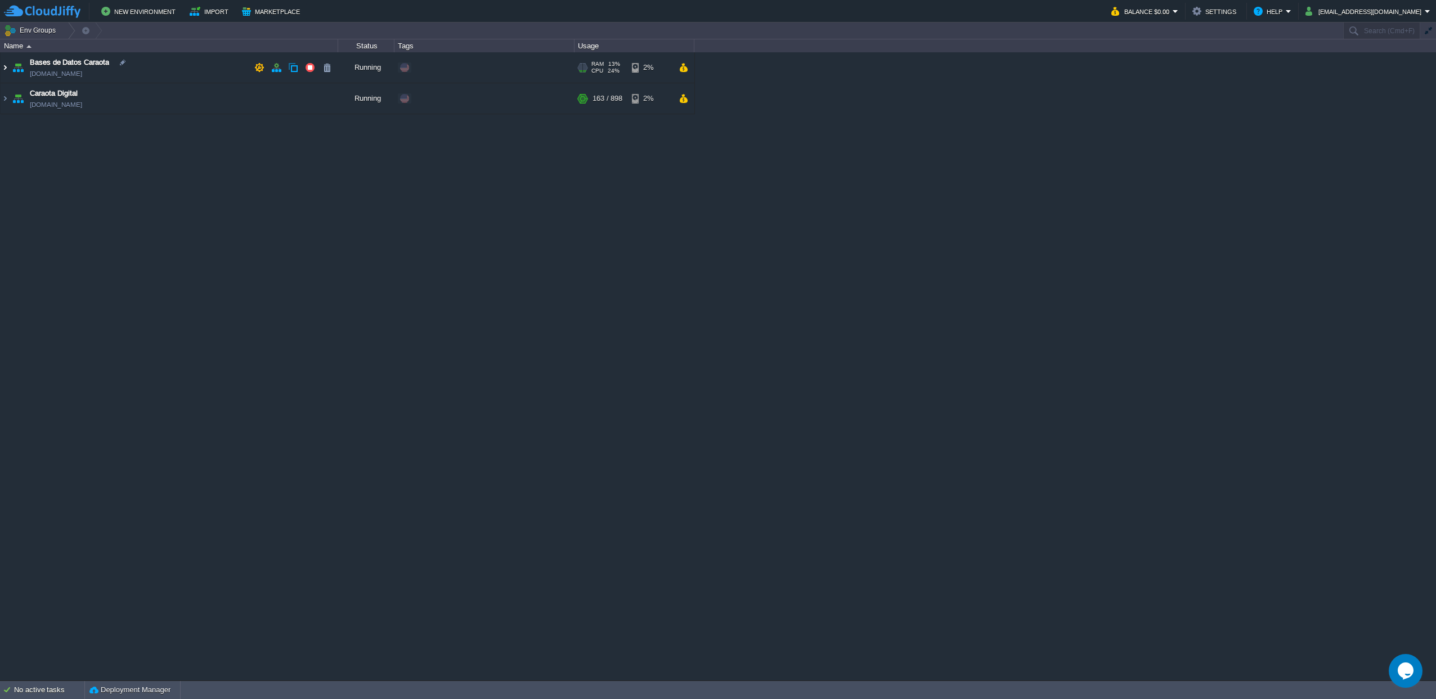
click at [8, 69] on img at bounding box center [5, 67] width 9 height 30
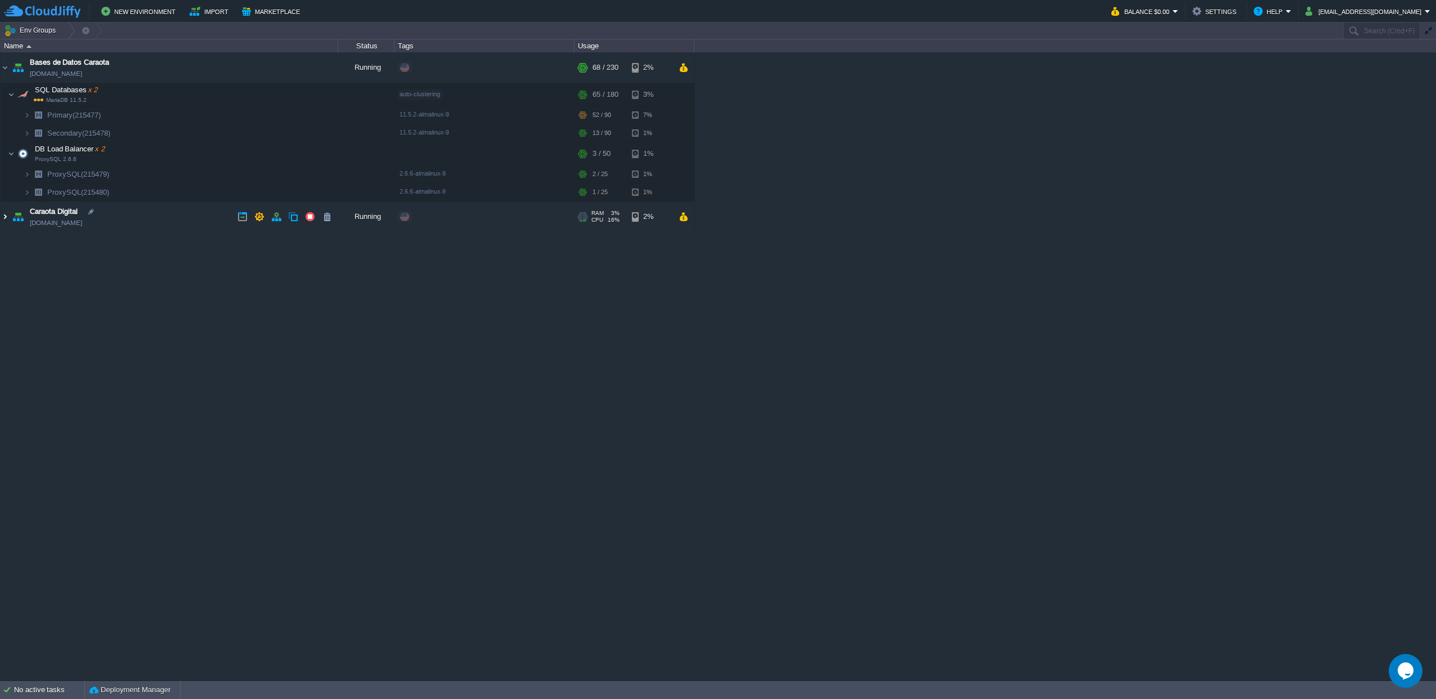
click at [8, 217] on img at bounding box center [5, 216] width 9 height 30
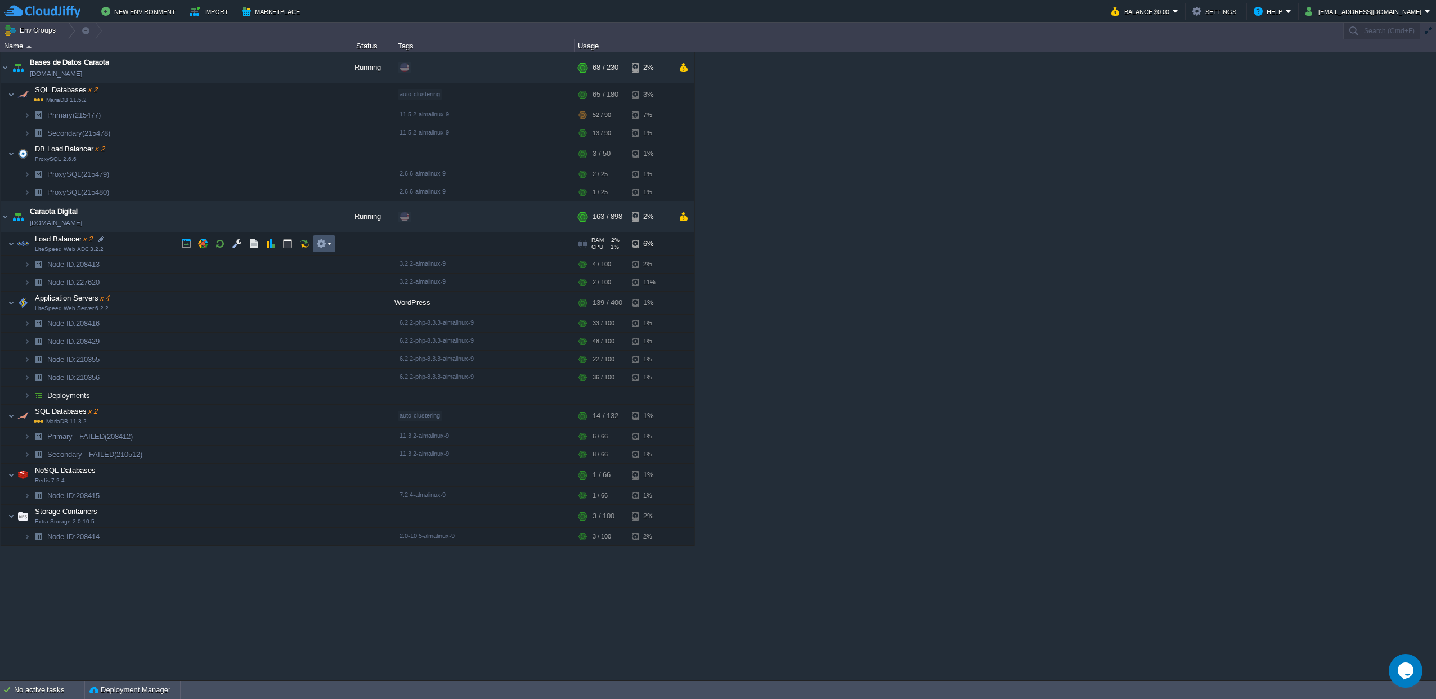
click at [322, 243] on button "button" at bounding box center [321, 244] width 10 height 10
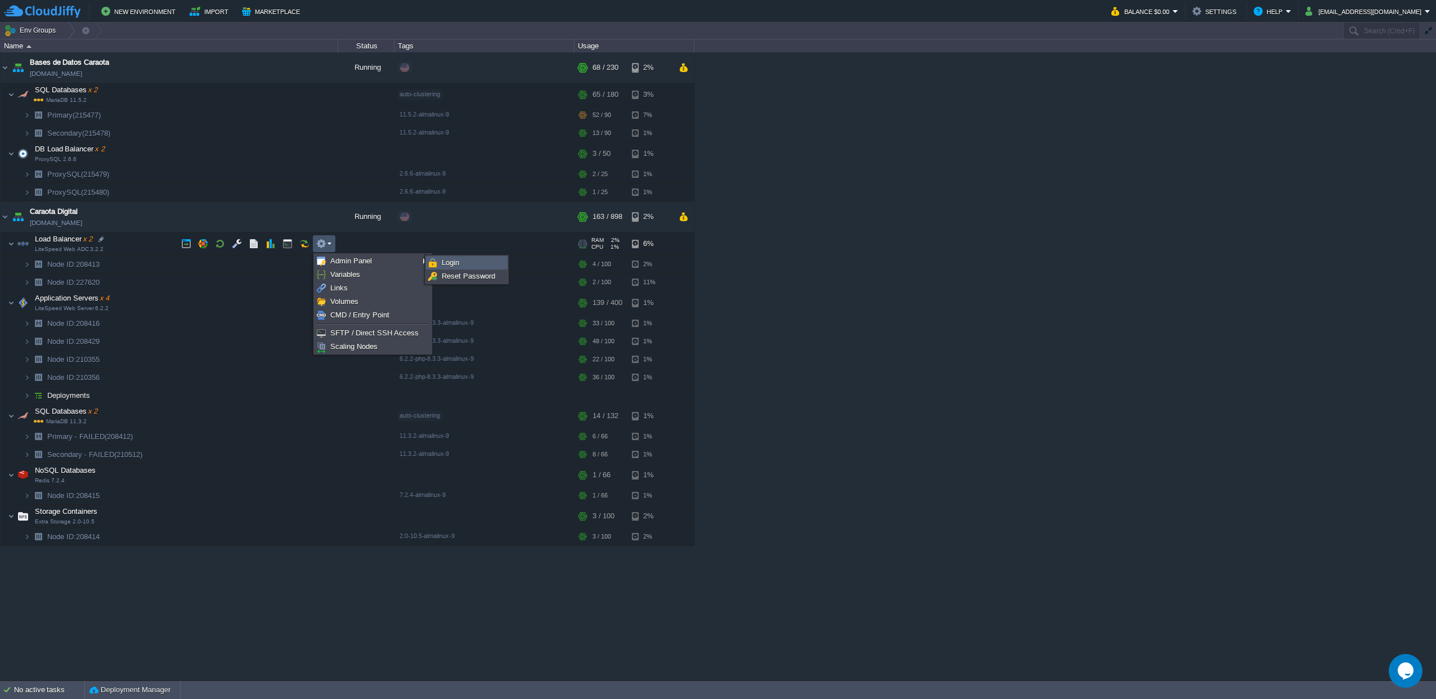
click at [467, 263] on link "Login" at bounding box center [467, 263] width 80 height 12
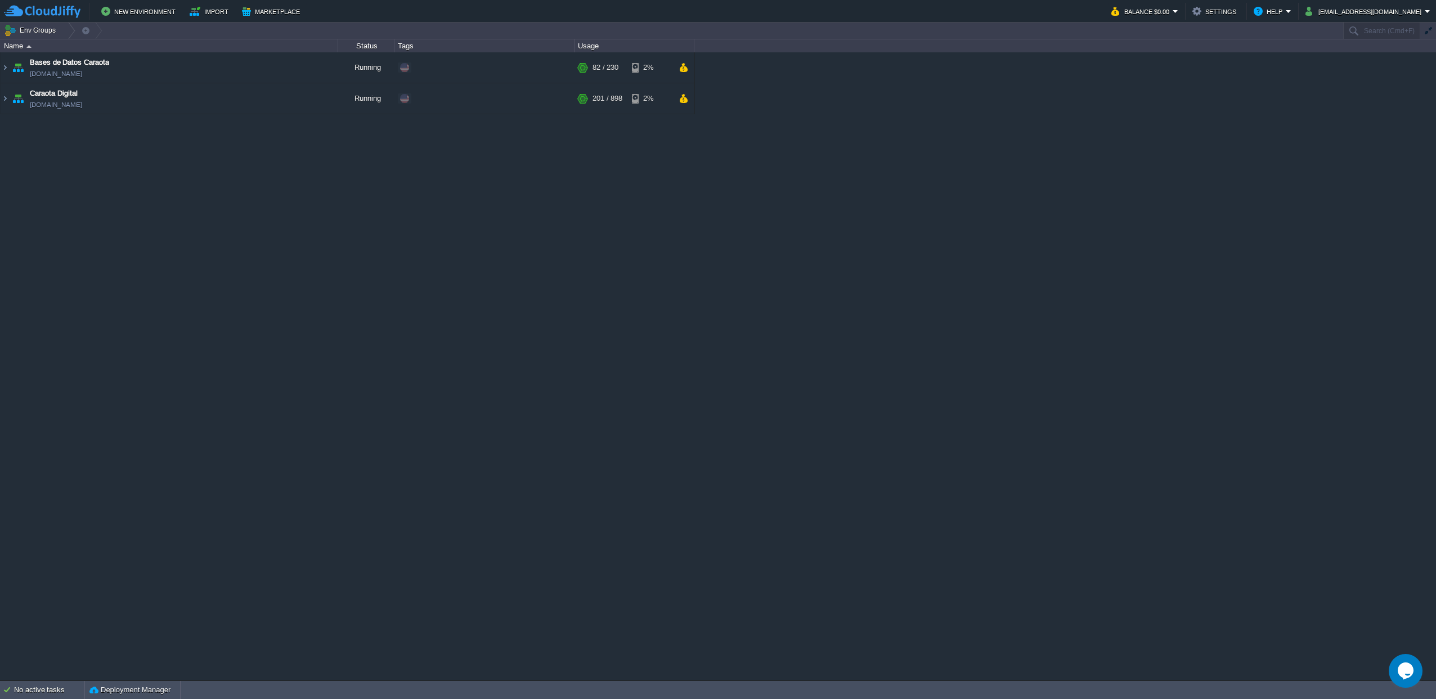
click at [12, 65] on img at bounding box center [18, 67] width 16 height 30
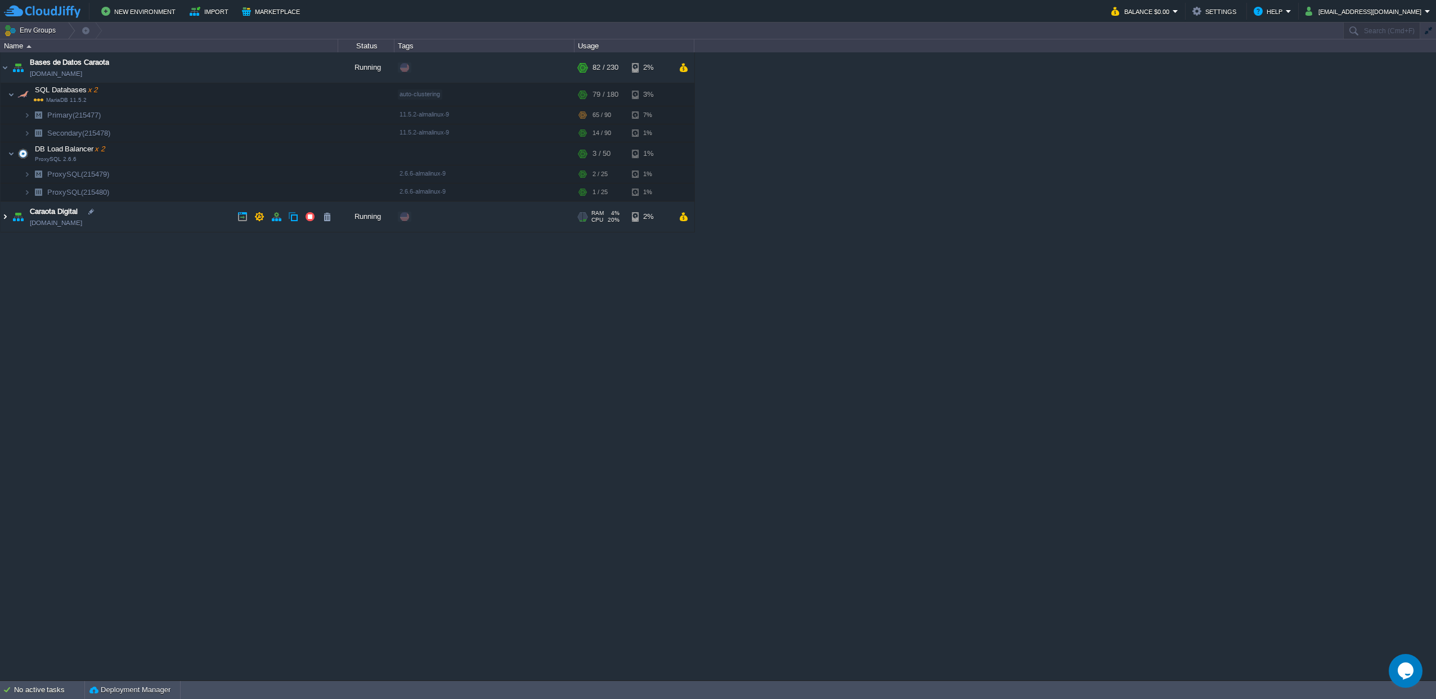
click at [8, 220] on img at bounding box center [5, 216] width 9 height 30
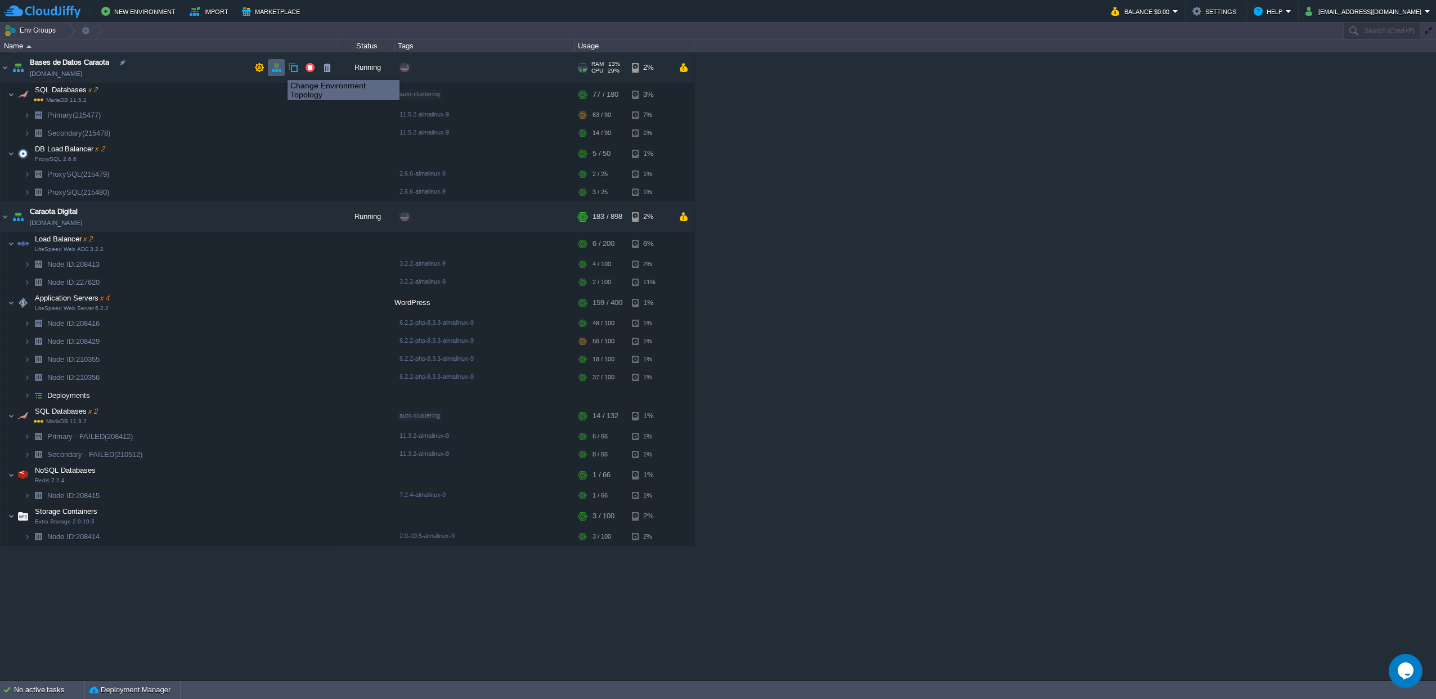
click at [279, 70] on button "button" at bounding box center [276, 67] width 10 height 10
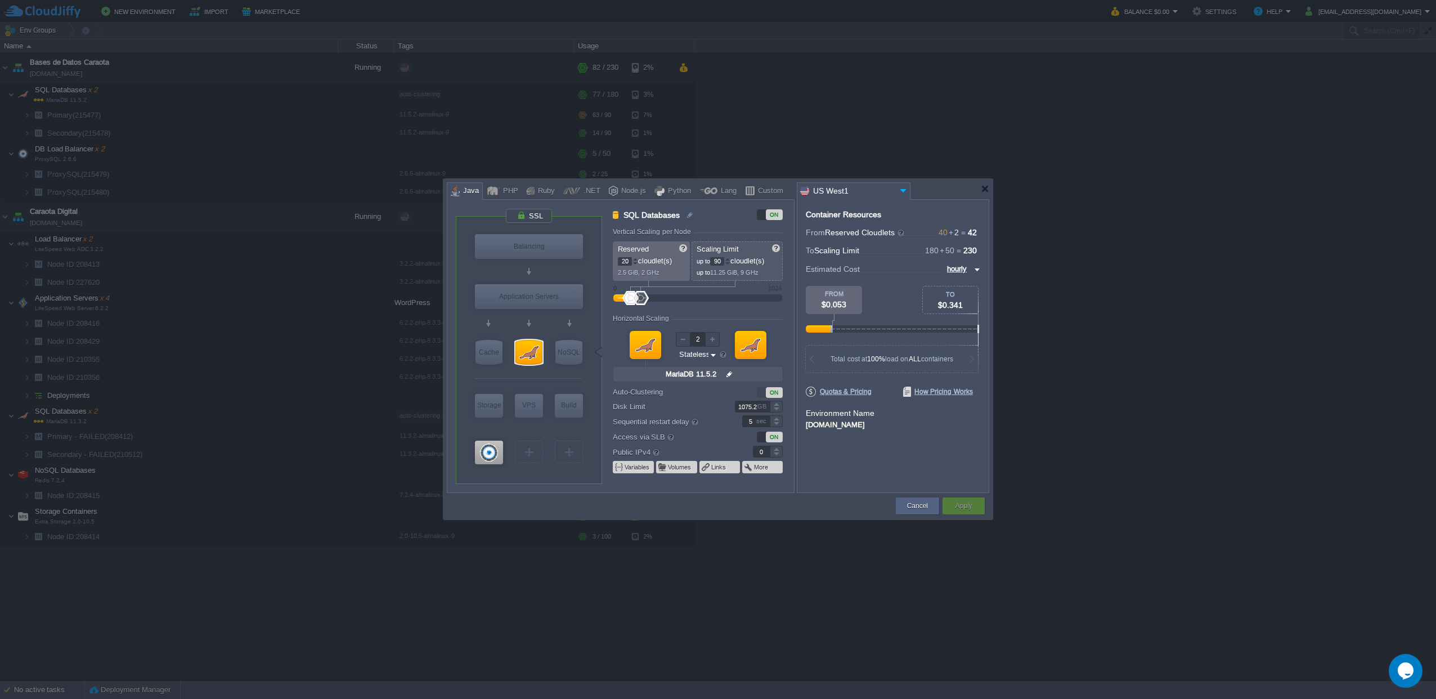
click at [630, 261] on input "20" at bounding box center [625, 261] width 14 height 8
type input "30"
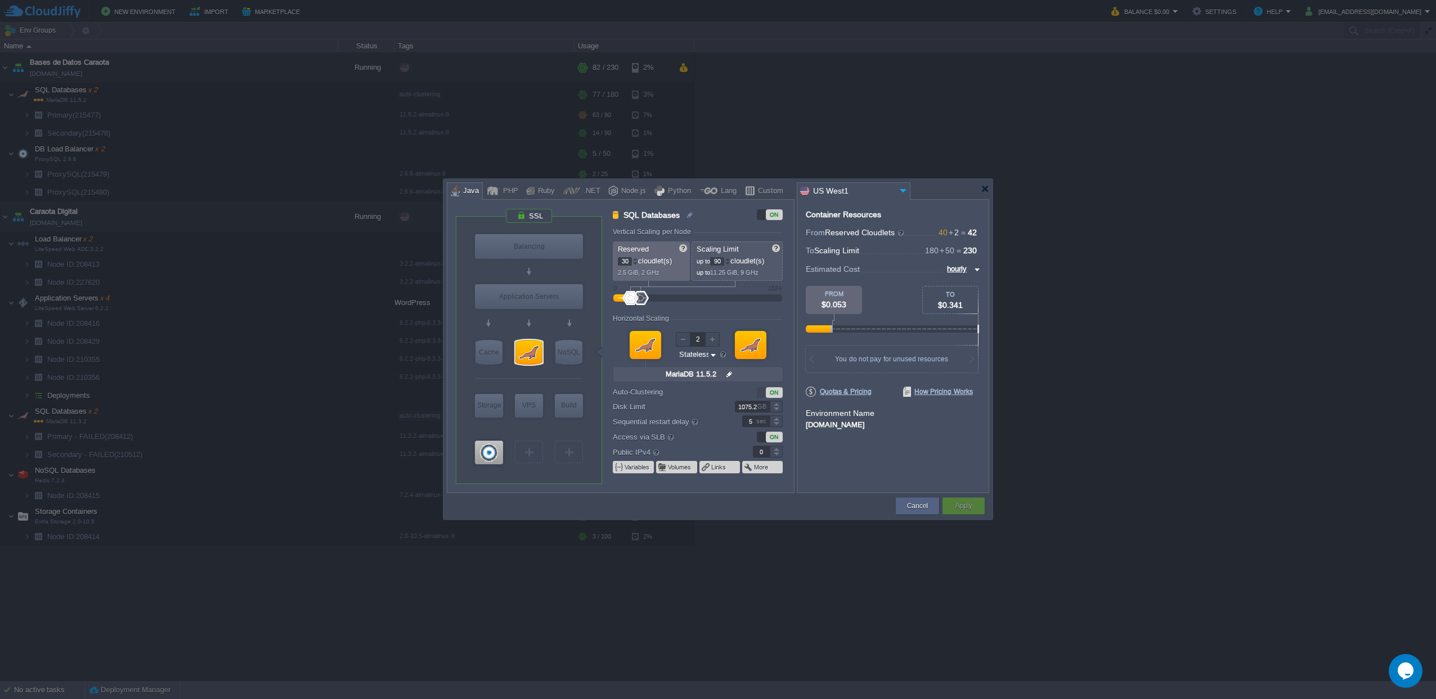
click at [723, 262] on input "90" at bounding box center [717, 261] width 14 height 8
type input "110"
click at [734, 223] on div "SQL Databases ON Vertical Scaling per Node Reserved 30 cloudlet(s) 3.75 GiB, 3 …" at bounding box center [703, 351] width 181 height 284
type input "Redis 7.2.4"
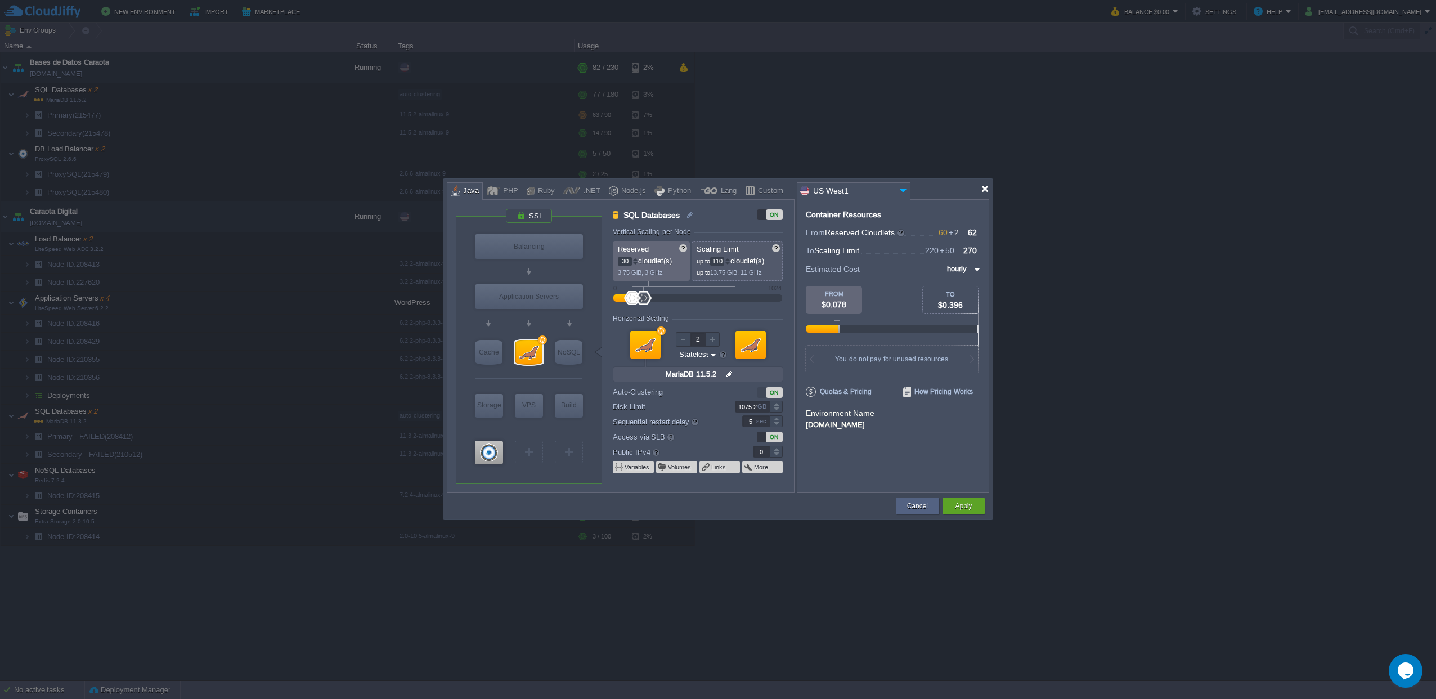
click at [986, 190] on div at bounding box center [985, 189] width 8 height 8
